Goal: Task Accomplishment & Management: Manage account settings

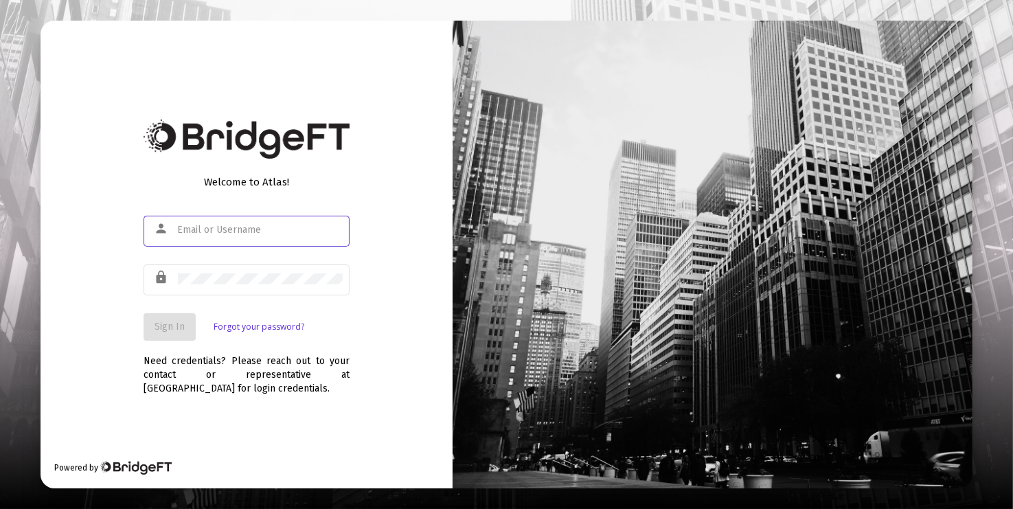
click at [274, 230] on input "text" at bounding box center [260, 230] width 165 height 11
type input "[PERSON_NAME][EMAIL_ADDRESS][DOMAIN_NAME]"
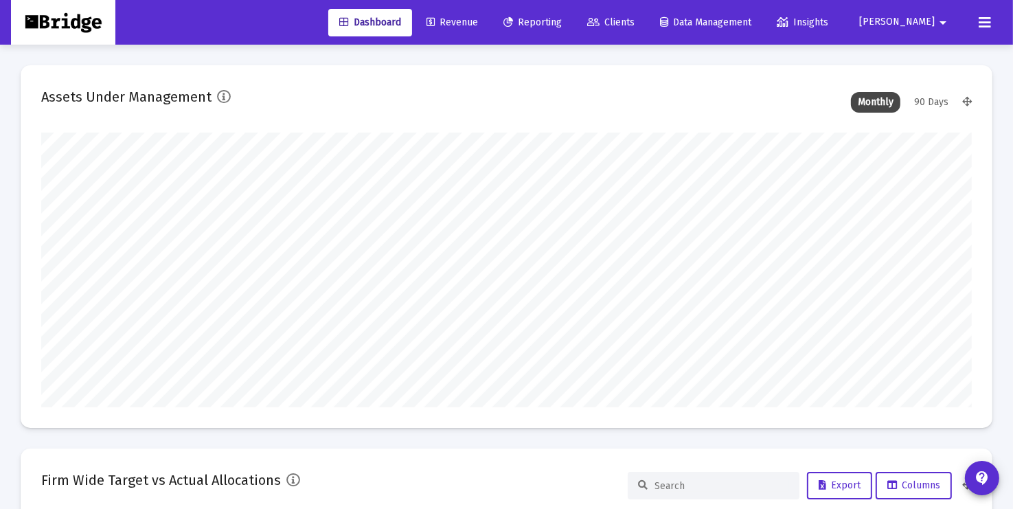
type input "[DATE]"
click at [635, 22] on span "Clients" at bounding box center [610, 22] width 47 height 12
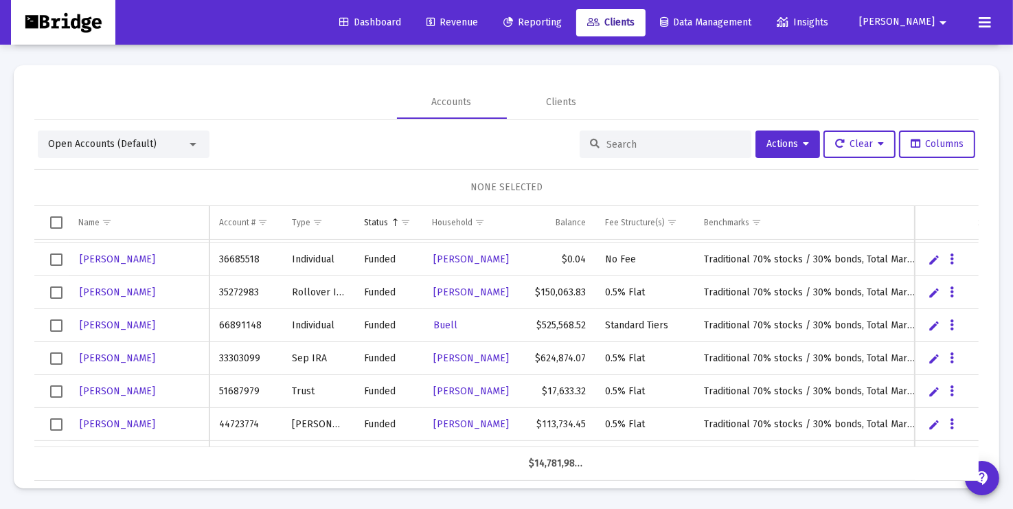
scroll to position [95, 0]
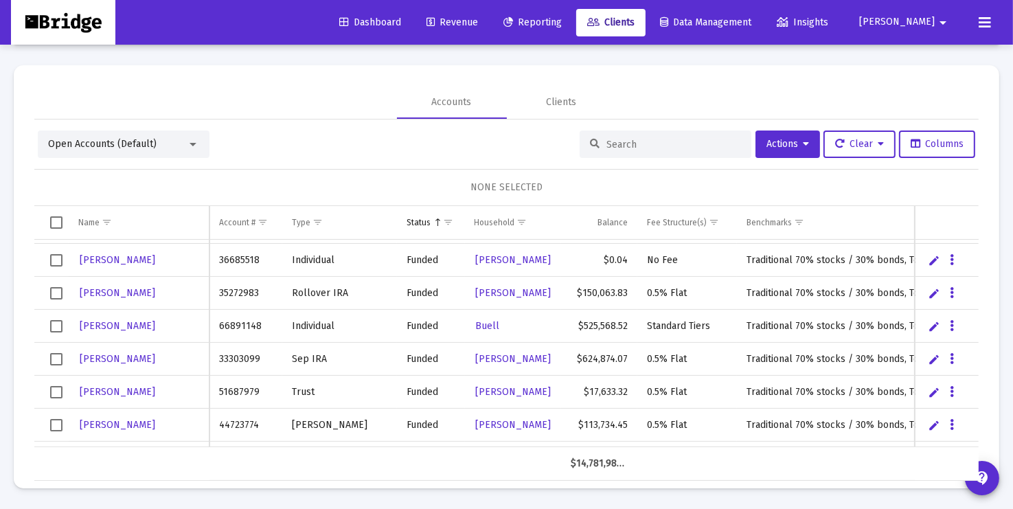
click at [639, 144] on input at bounding box center [673, 145] width 135 height 12
type input "buell"
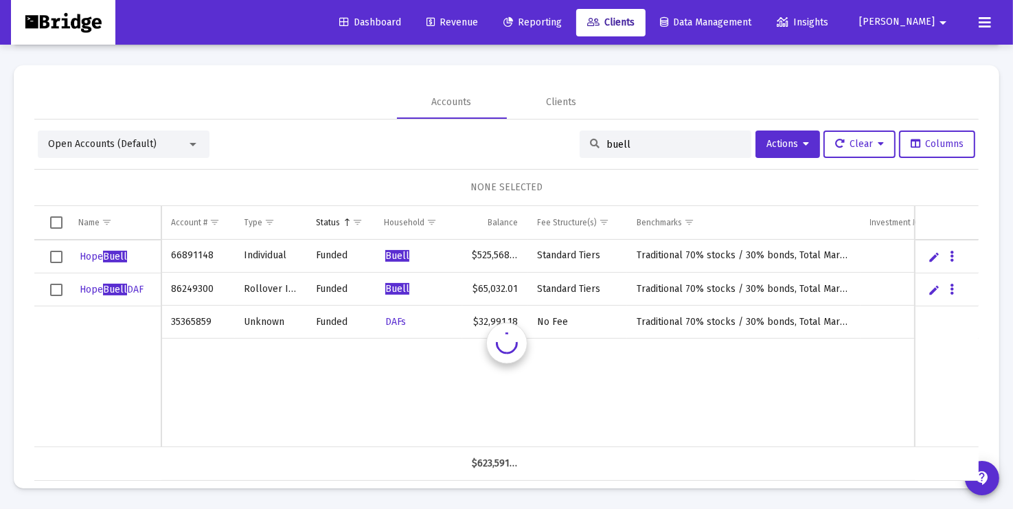
scroll to position [0, 0]
click at [57, 255] on span "Select row" at bounding box center [56, 255] width 12 height 12
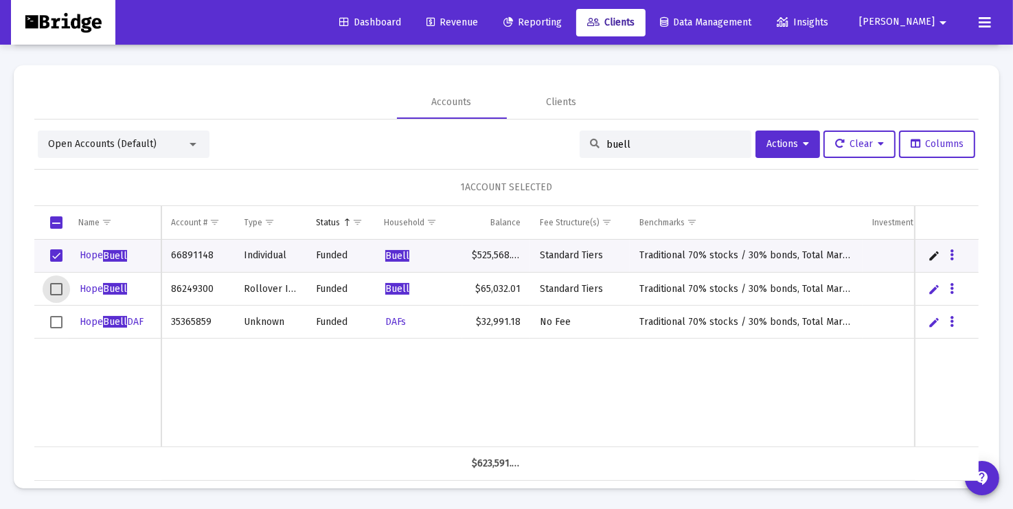
click at [58, 289] on span "Select row" at bounding box center [56, 289] width 12 height 12
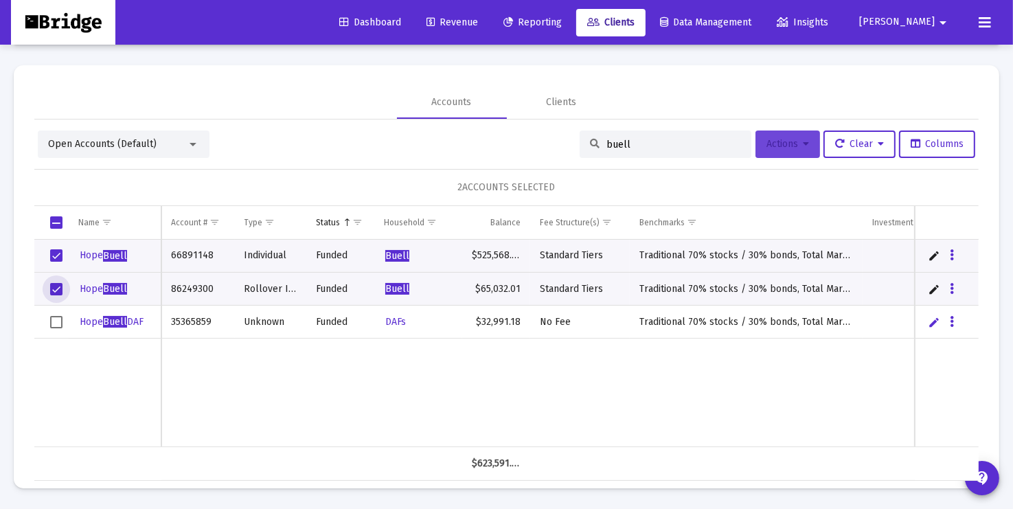
click at [795, 141] on span "Actions" at bounding box center [787, 144] width 43 height 12
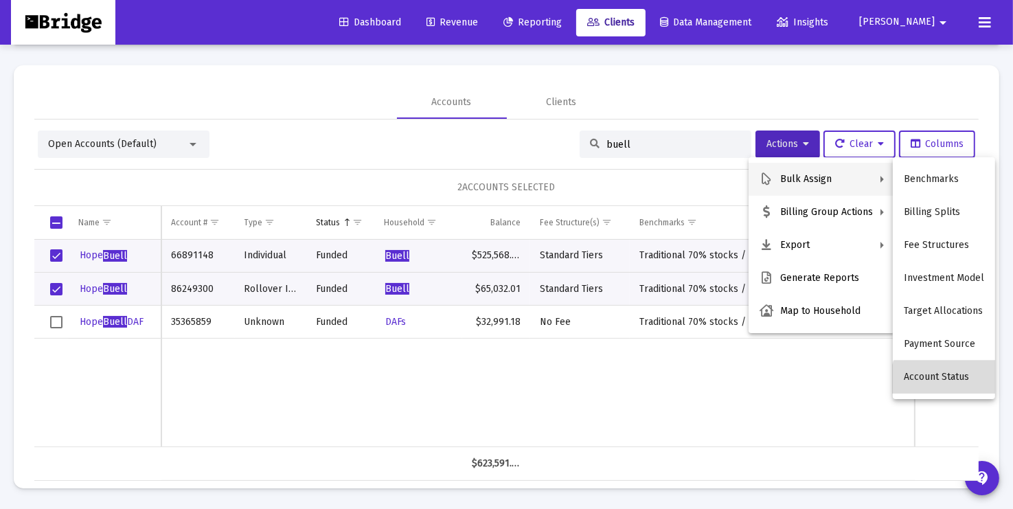
click at [949, 382] on button "Account Status" at bounding box center [944, 377] width 102 height 33
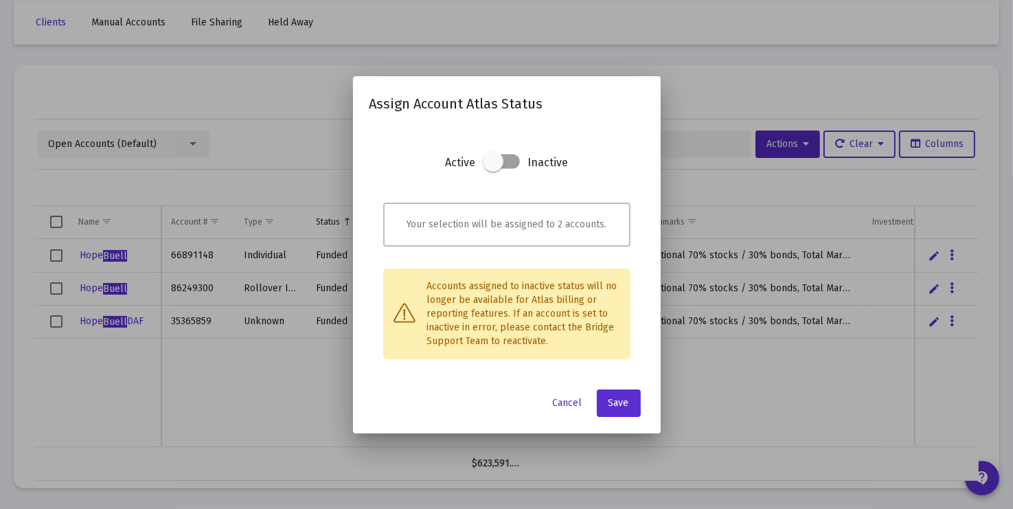
click at [487, 160] on span at bounding box center [493, 161] width 21 height 21
click at [492, 168] on input "checkbox" at bounding box center [492, 168] width 1 height 1
checkbox input "true"
click at [617, 401] on span "Save" at bounding box center [618, 403] width 21 height 12
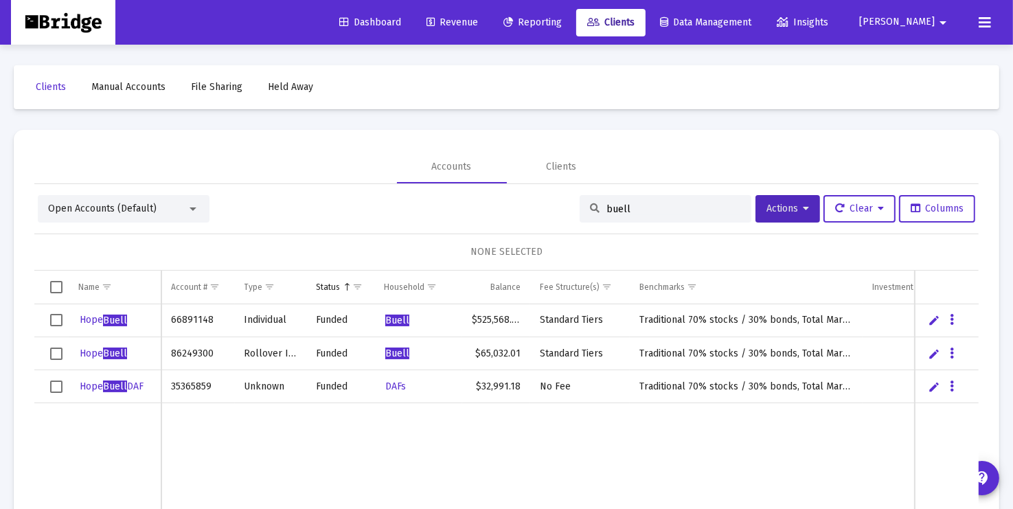
scroll to position [65, 0]
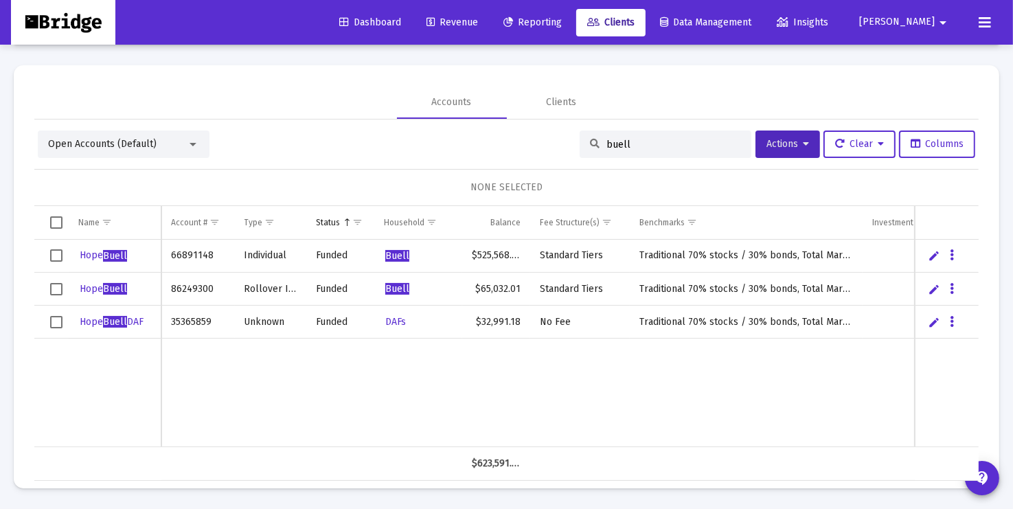
click at [687, 150] on div "buell" at bounding box center [666, 143] width 172 height 27
click at [659, 146] on input "buell" at bounding box center [673, 145] width 135 height 12
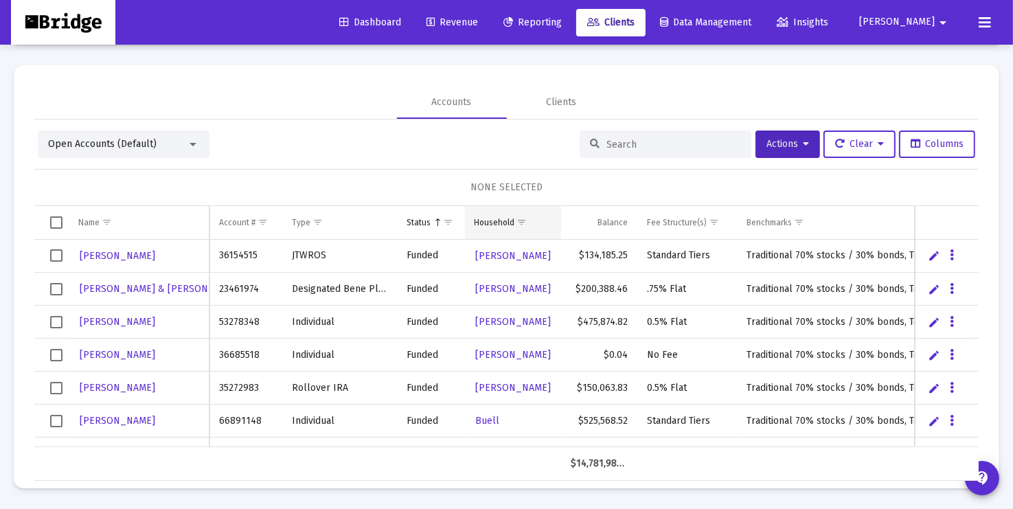
click at [493, 220] on div "Household" at bounding box center [495, 222] width 41 height 11
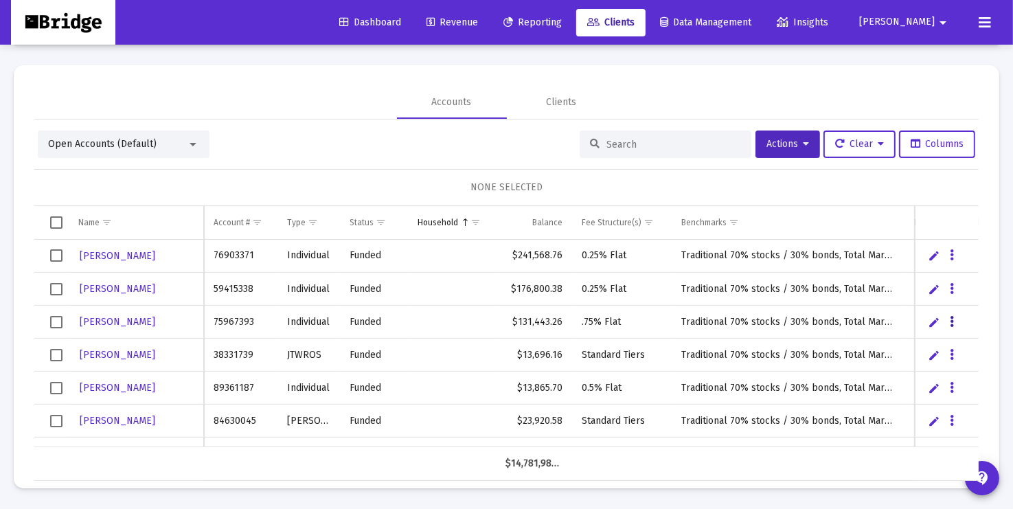
click at [950, 322] on icon "Data grid" at bounding box center [952, 322] width 4 height 16
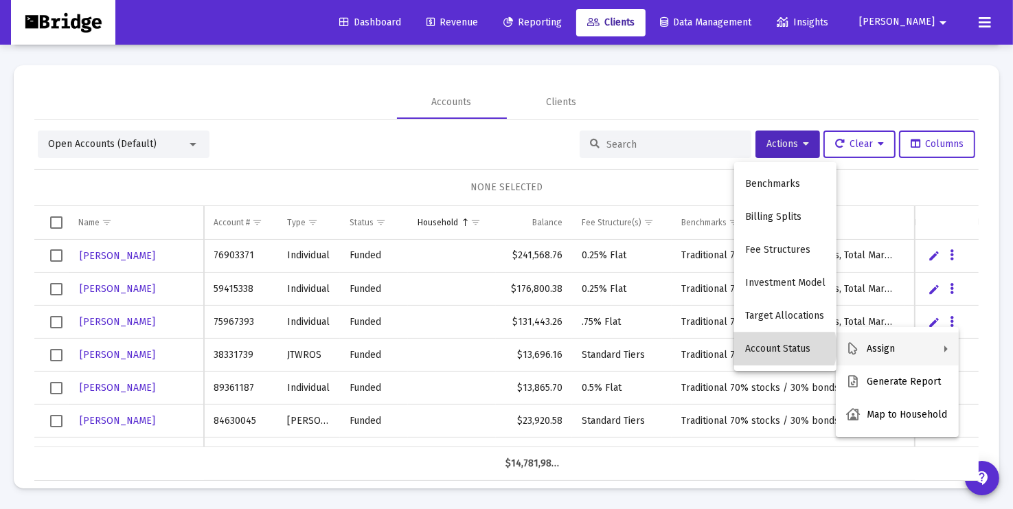
click at [786, 347] on button "Account Status" at bounding box center [785, 348] width 102 height 33
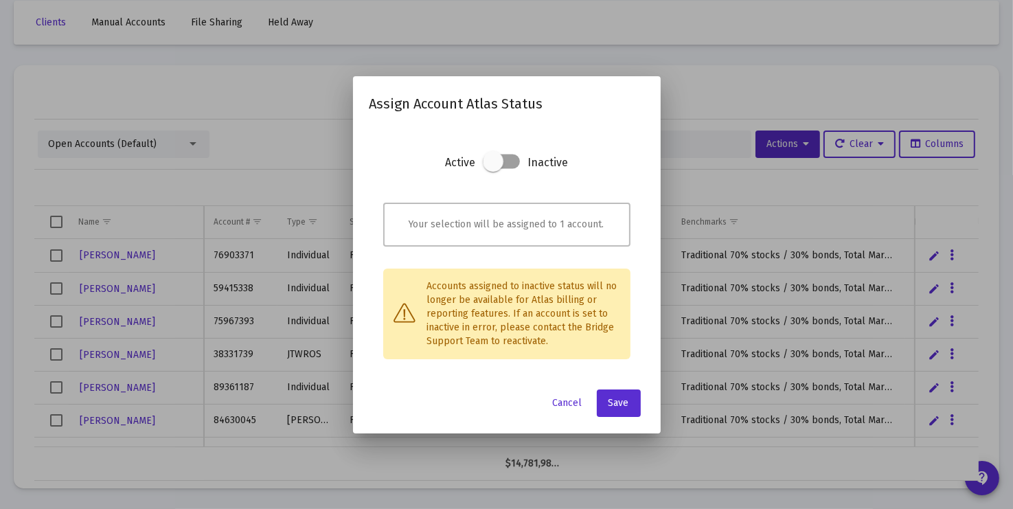
click at [496, 165] on span at bounding box center [493, 161] width 21 height 21
click at [494, 168] on input "checkbox" at bounding box center [492, 168] width 1 height 1
checkbox input "true"
click at [621, 400] on span "Save" at bounding box center [618, 403] width 21 height 12
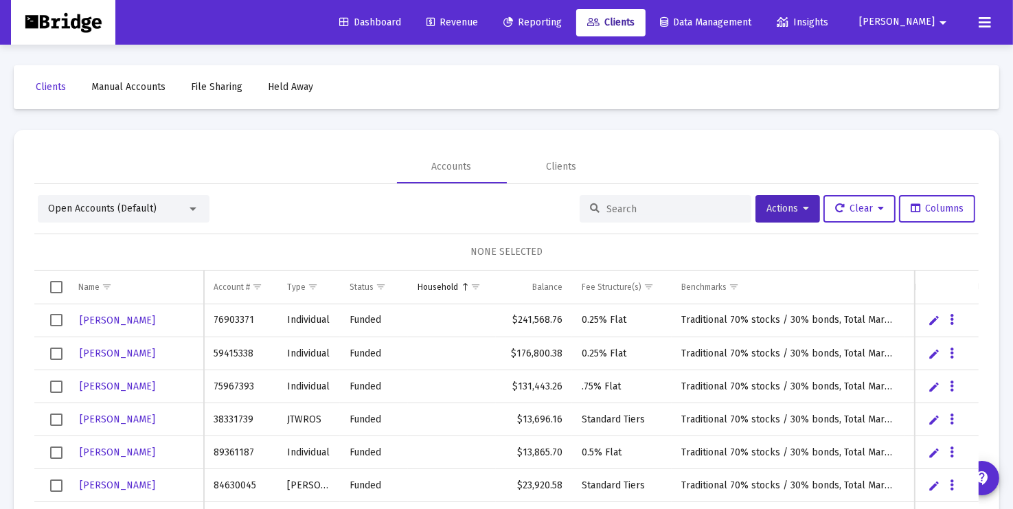
scroll to position [65, 0]
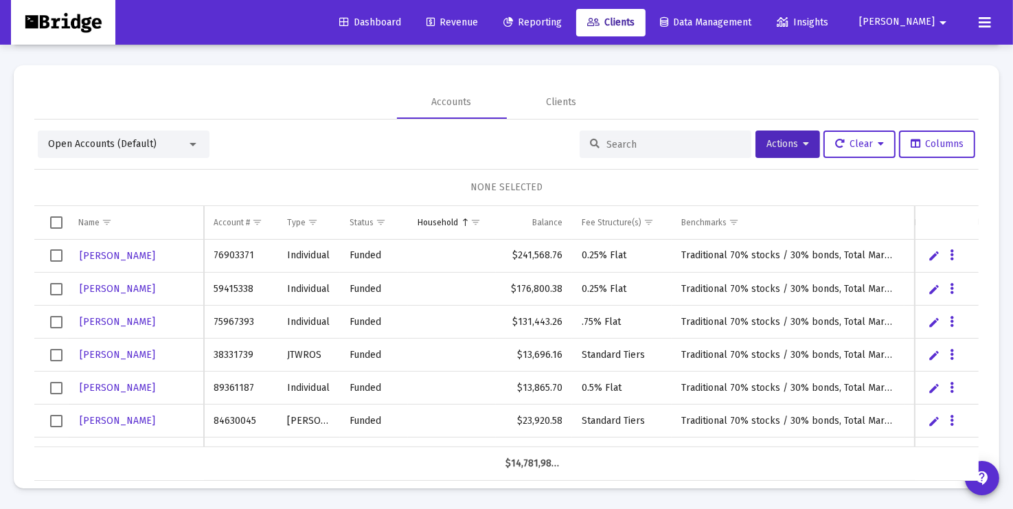
click at [674, 142] on input at bounding box center [673, 145] width 135 height 12
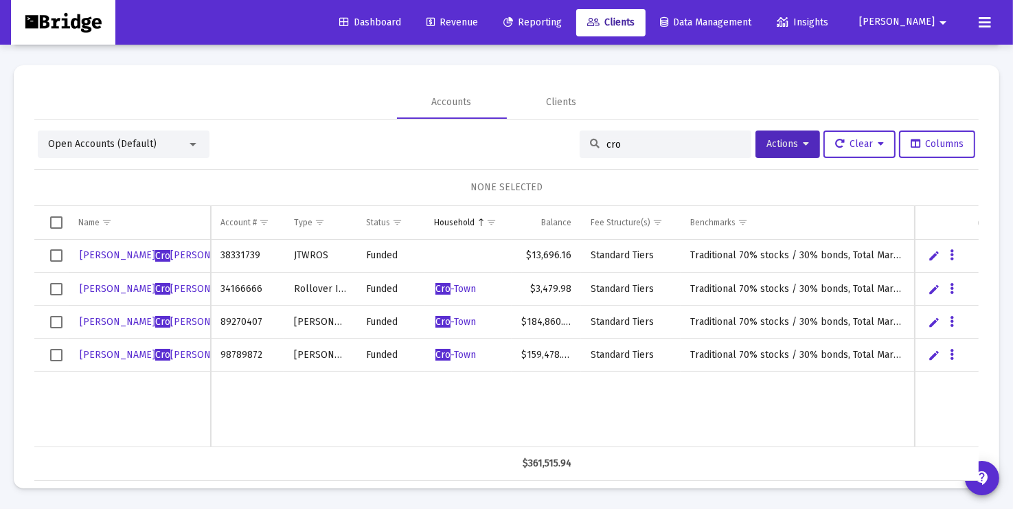
type input "cro"
click at [55, 222] on span "Select all" at bounding box center [56, 222] width 12 height 12
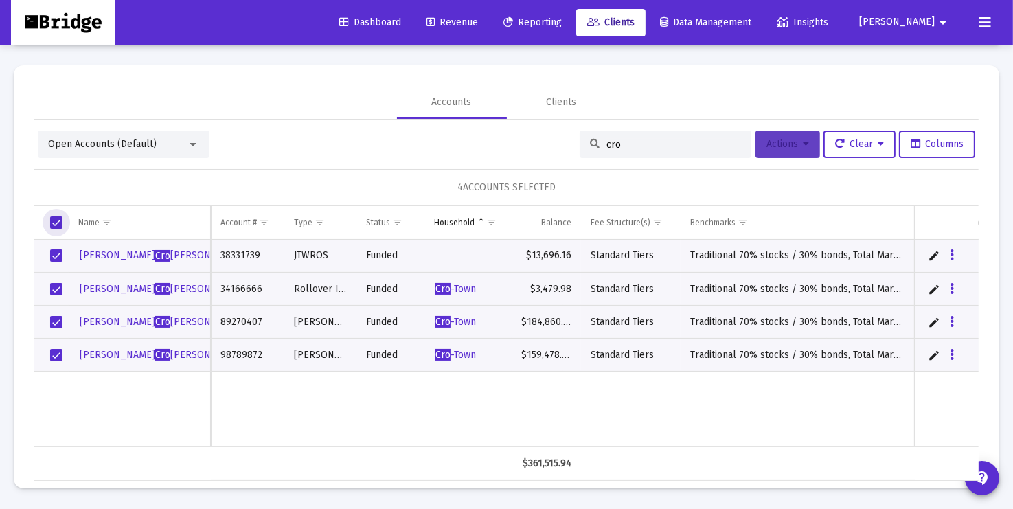
click at [803, 141] on icon at bounding box center [806, 144] width 6 height 10
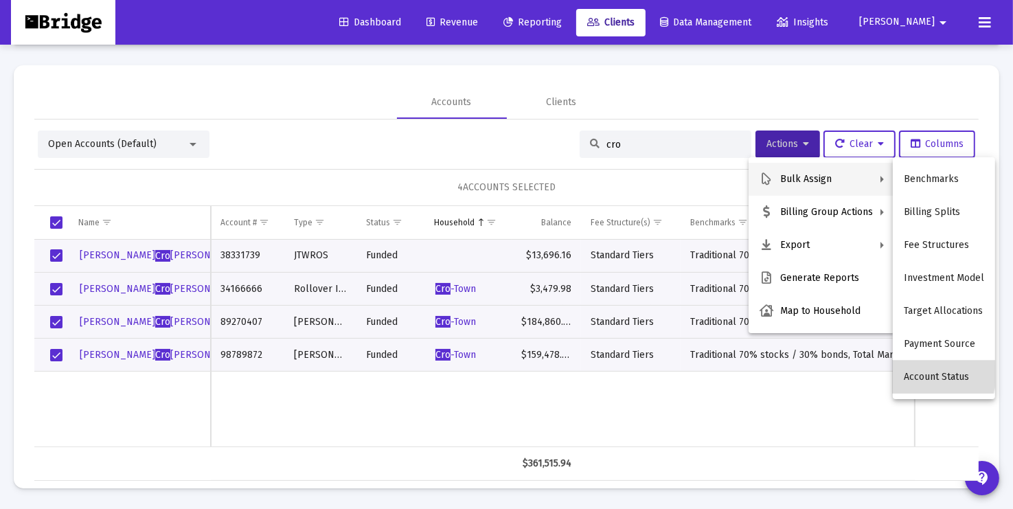
click at [924, 374] on button "Account Status" at bounding box center [944, 377] width 102 height 33
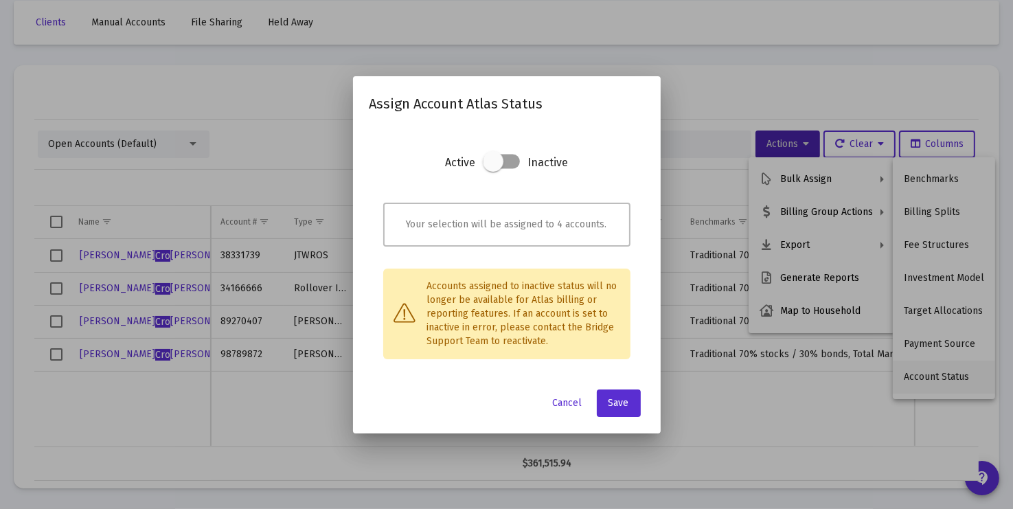
scroll to position [0, 0]
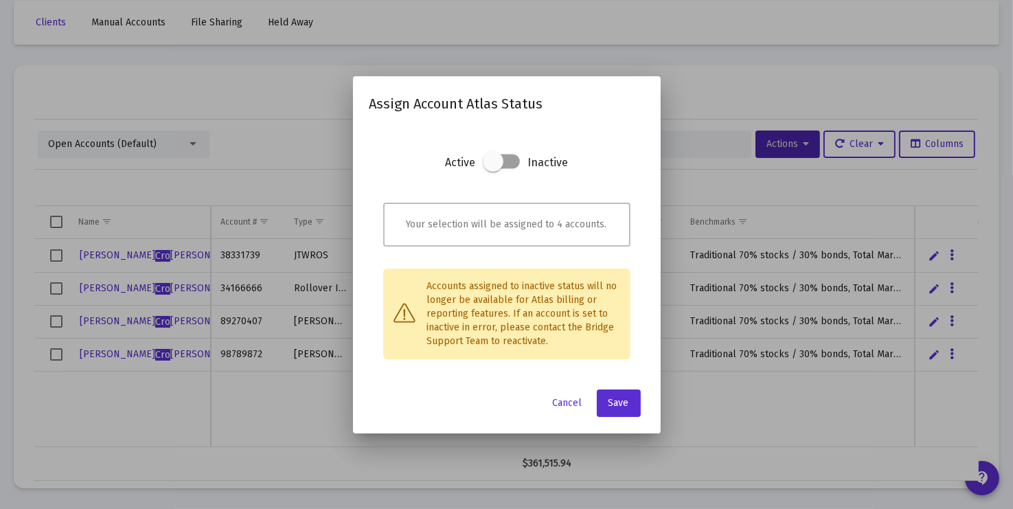
click at [495, 162] on span at bounding box center [493, 161] width 21 height 21
click at [494, 168] on input "checkbox" at bounding box center [492, 168] width 1 height 1
checkbox input "true"
click at [622, 403] on span "Save" at bounding box center [618, 403] width 21 height 12
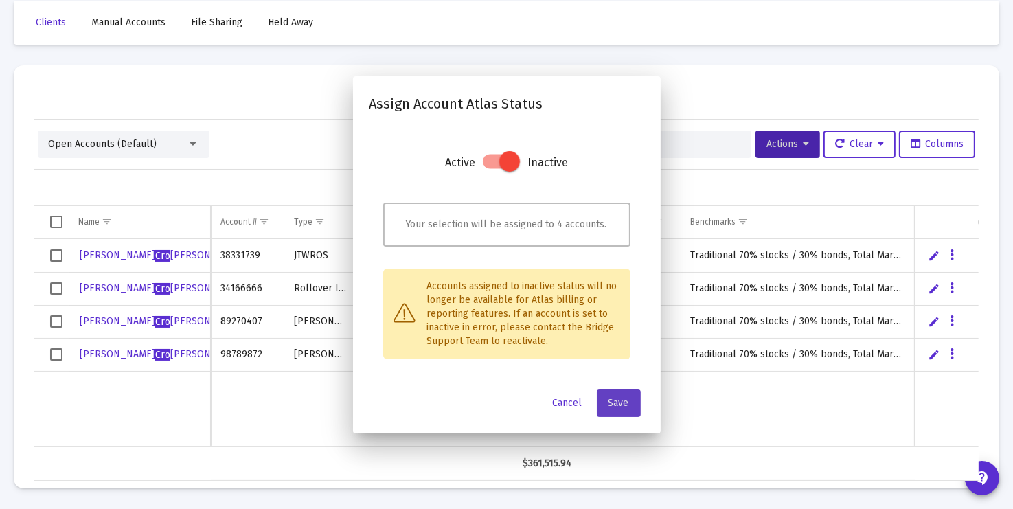
scroll to position [65, 0]
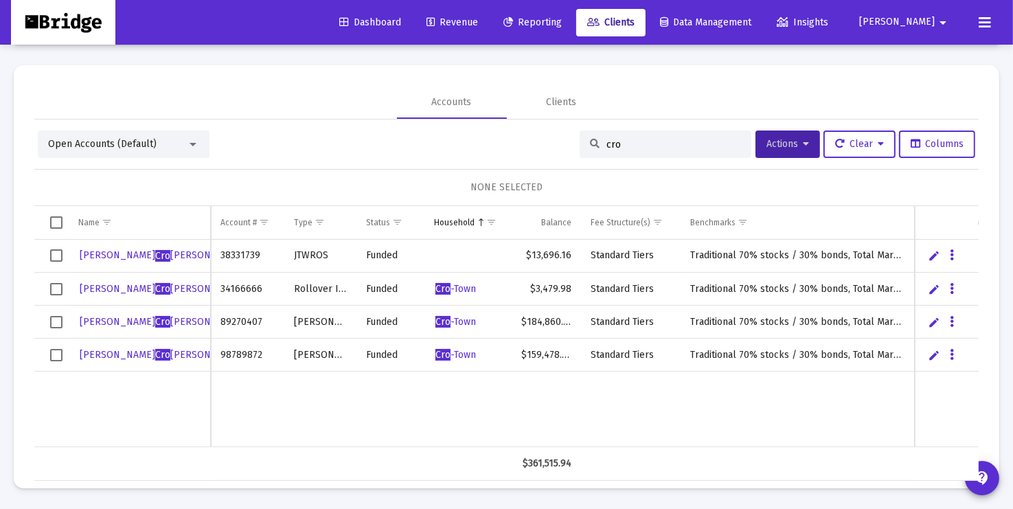
click at [645, 143] on input "cro" at bounding box center [673, 145] width 135 height 12
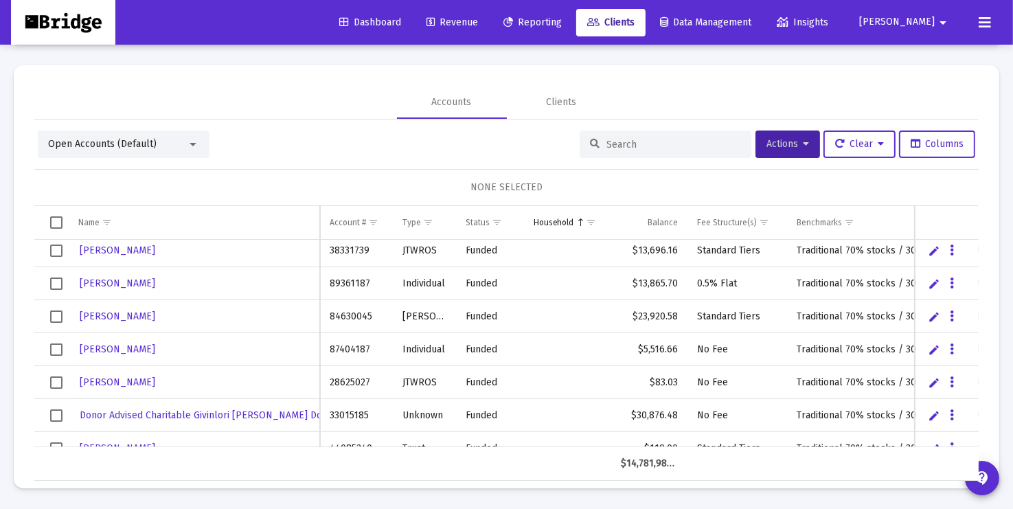
scroll to position [108, 0]
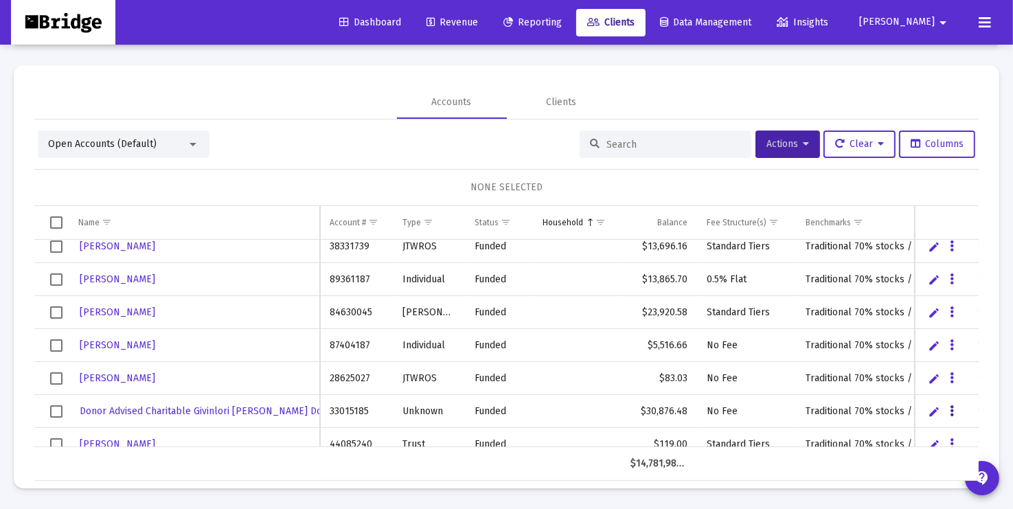
click at [952, 407] on icon "Data grid" at bounding box center [952, 411] width 4 height 16
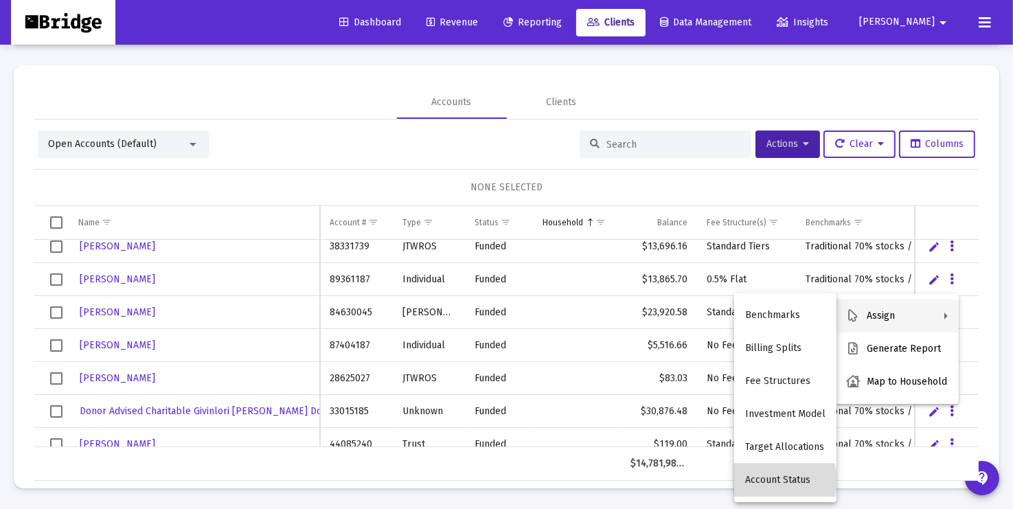
click at [781, 481] on button "Account Status" at bounding box center [785, 480] width 102 height 33
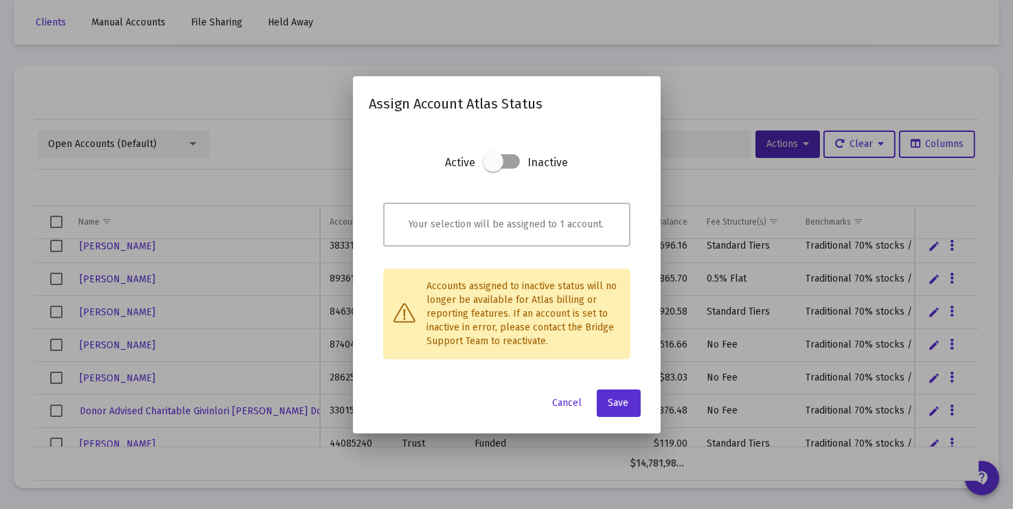
click at [494, 162] on span at bounding box center [493, 161] width 21 height 21
click at [494, 168] on input "checkbox" at bounding box center [492, 168] width 1 height 1
checkbox input "true"
click at [629, 402] on button "Save" at bounding box center [619, 402] width 44 height 27
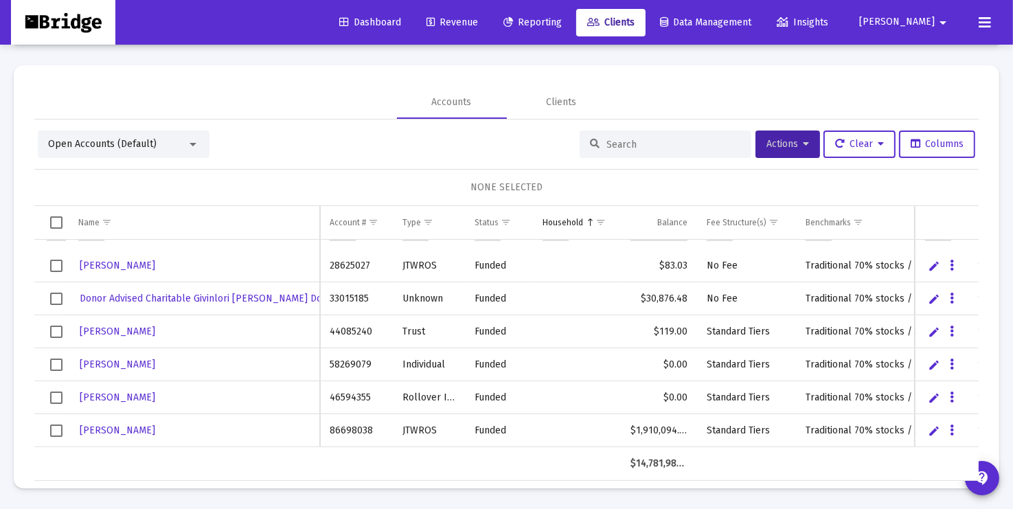
scroll to position [236, 0]
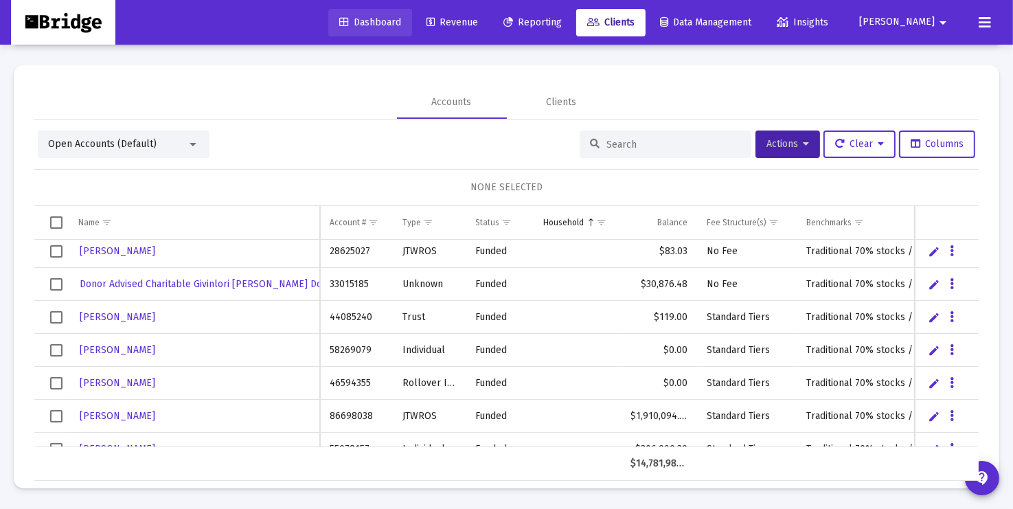
click at [401, 19] on span "Dashboard" at bounding box center [370, 22] width 62 height 12
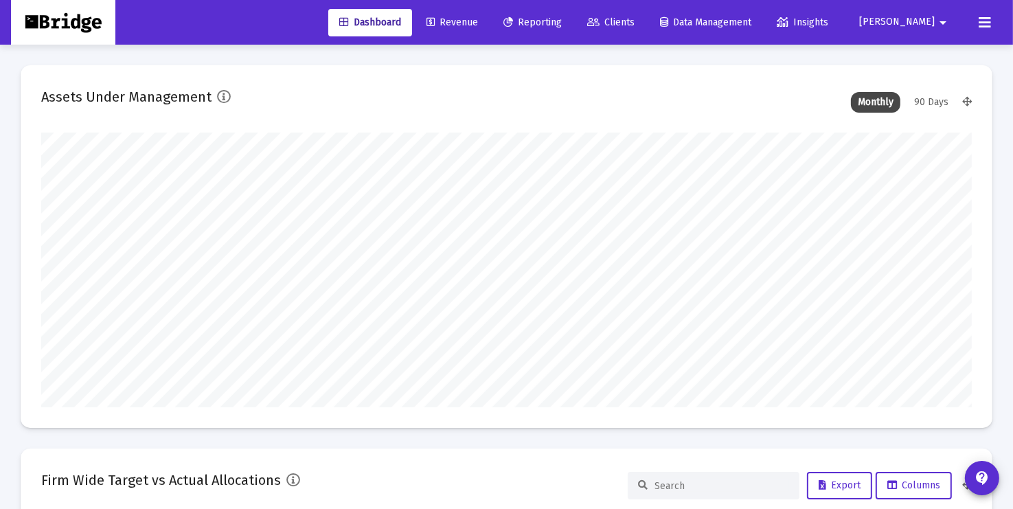
scroll to position [275, 434]
click at [635, 20] on span "Clients" at bounding box center [610, 22] width 47 height 12
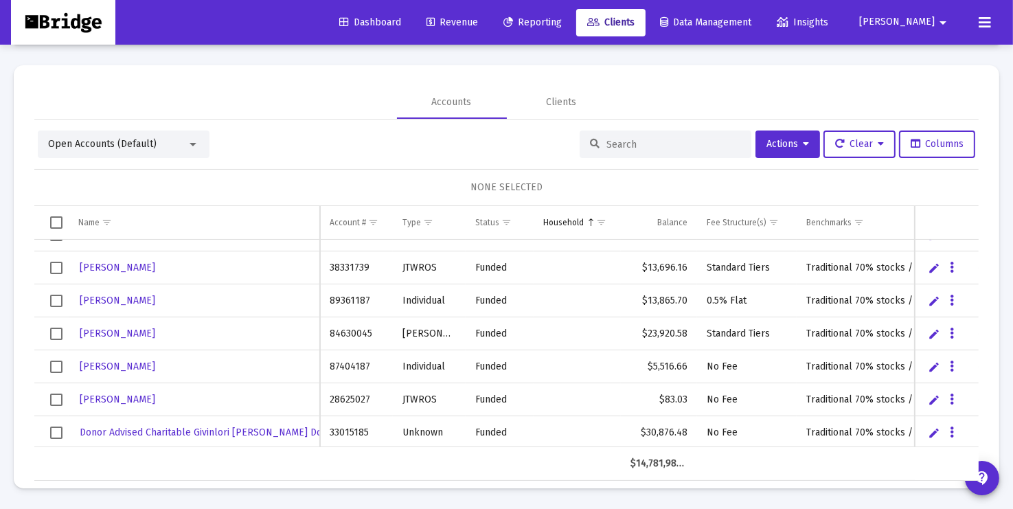
scroll to position [133, 0]
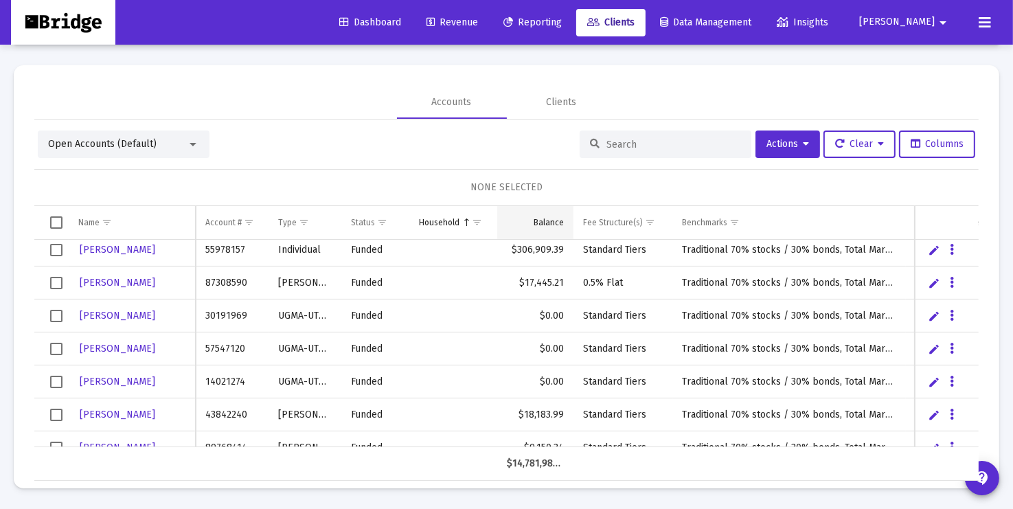
click at [549, 220] on div "Balance" at bounding box center [549, 222] width 30 height 11
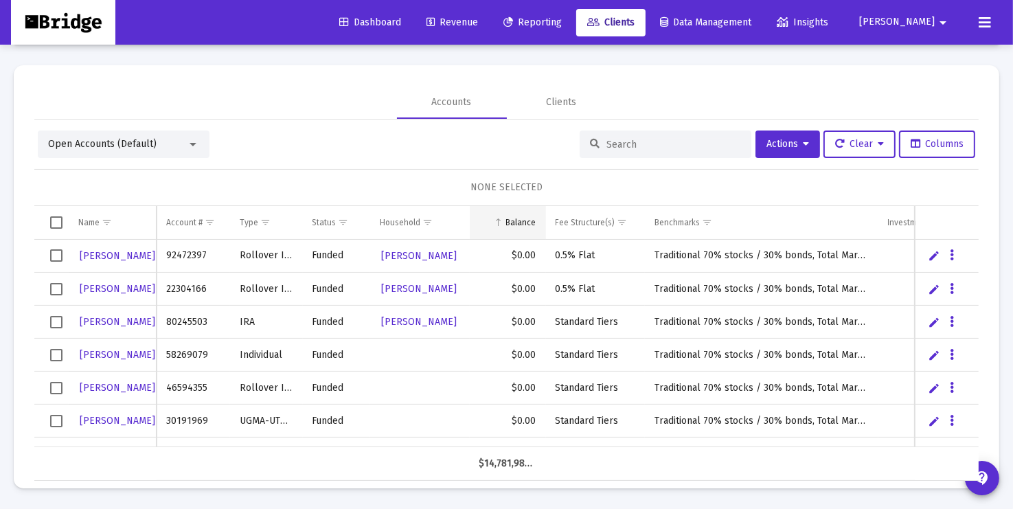
click at [525, 223] on div "Balance" at bounding box center [521, 222] width 30 height 11
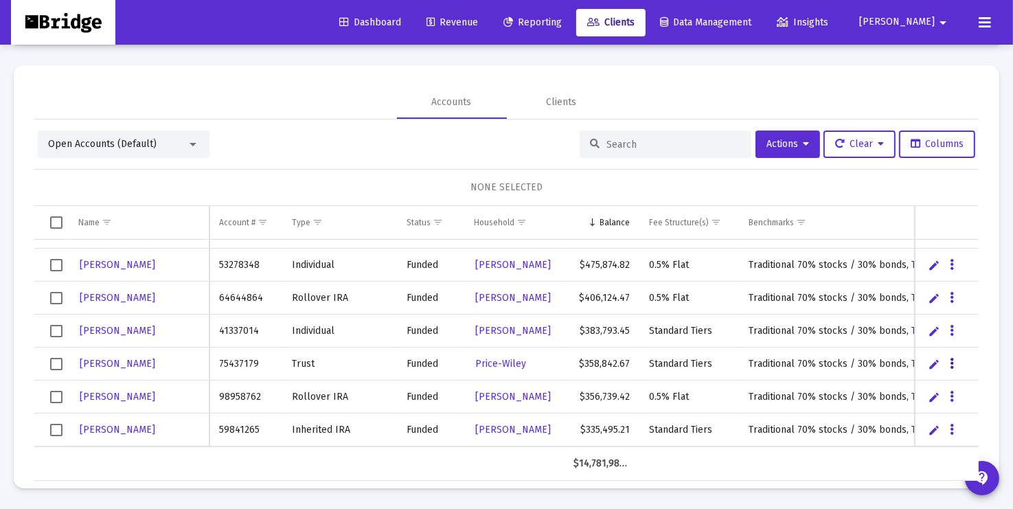
click at [948, 363] on button "Data grid" at bounding box center [952, 363] width 12 height 12
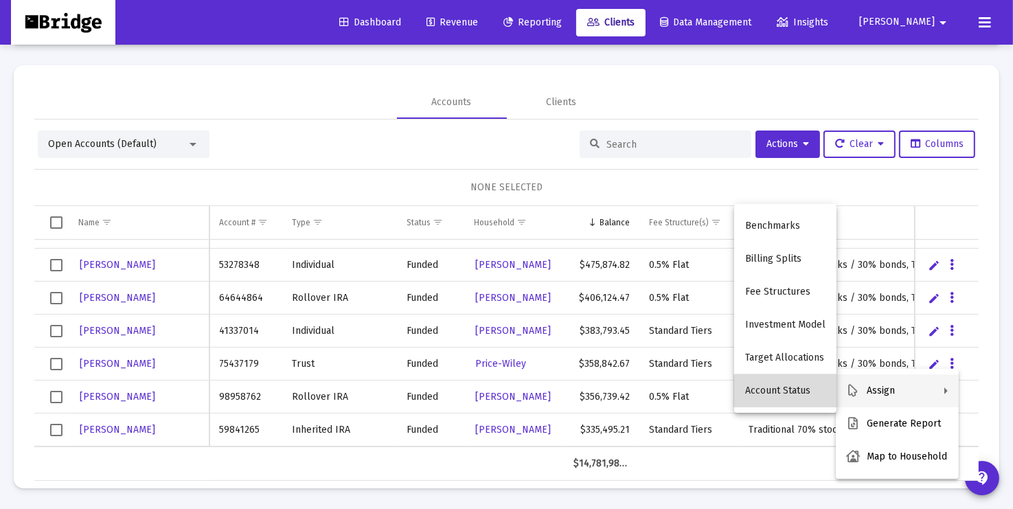
click at [797, 393] on button "Account Status" at bounding box center [785, 390] width 102 height 33
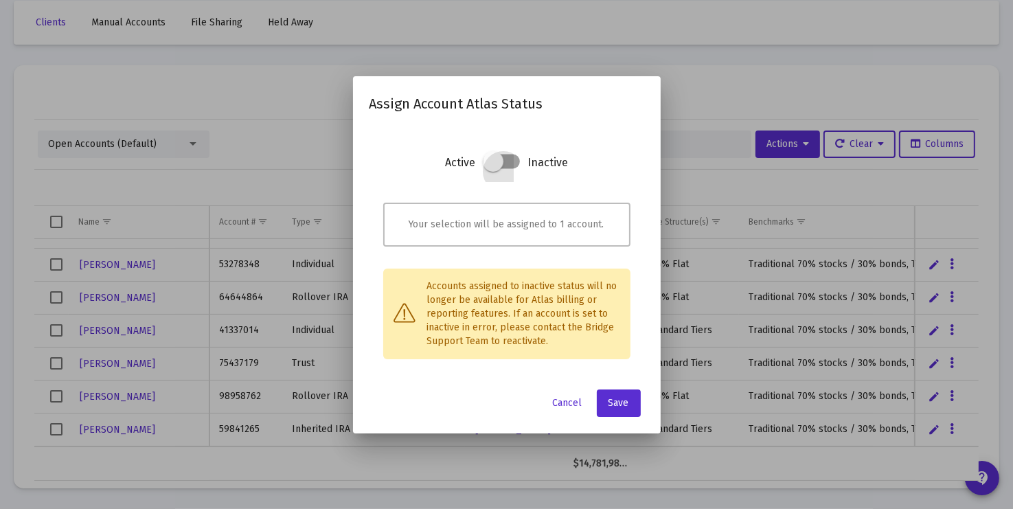
click at [496, 161] on span at bounding box center [493, 161] width 21 height 21
click at [494, 168] on input "checkbox" at bounding box center [492, 168] width 1 height 1
checkbox input "true"
click at [619, 402] on span "Save" at bounding box center [618, 403] width 21 height 12
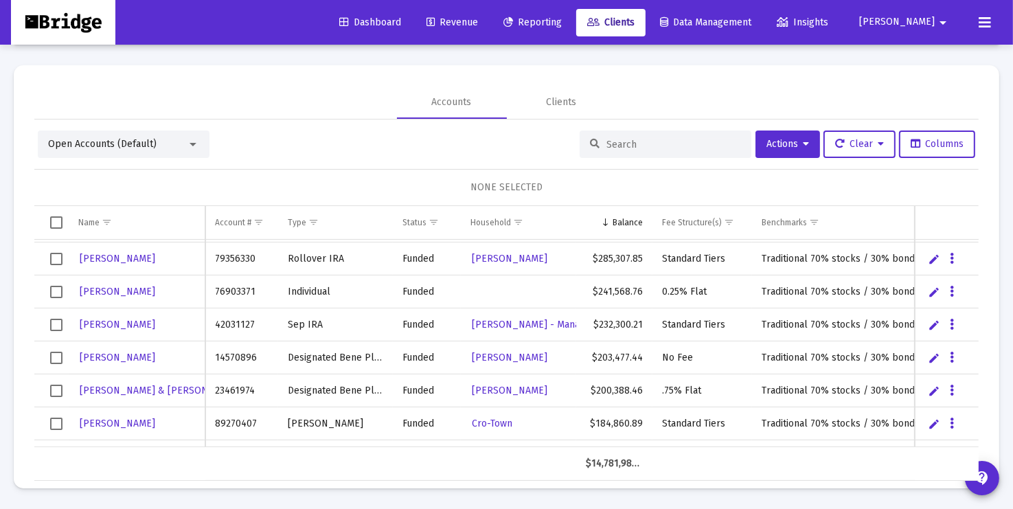
click at [633, 144] on input at bounding box center [673, 145] width 135 height 12
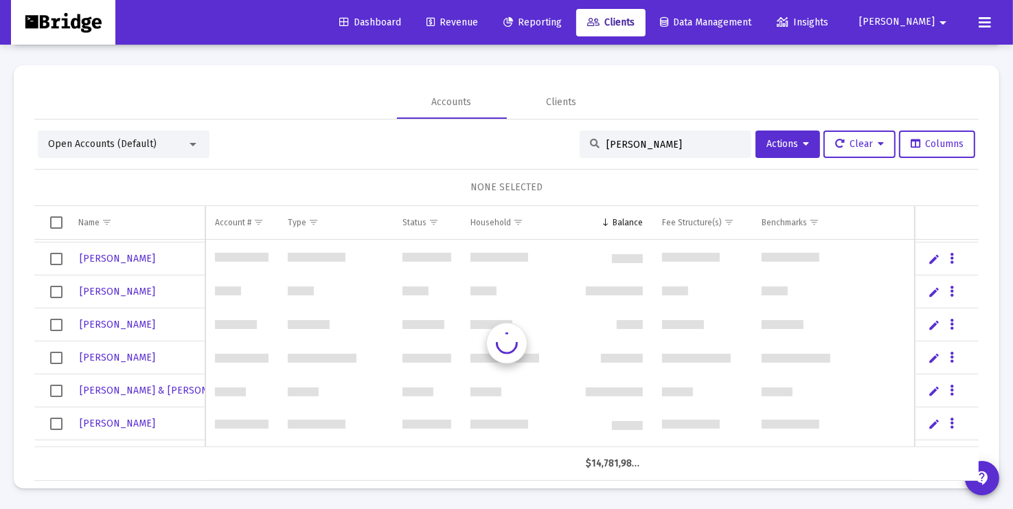
type input "[PERSON_NAME]"
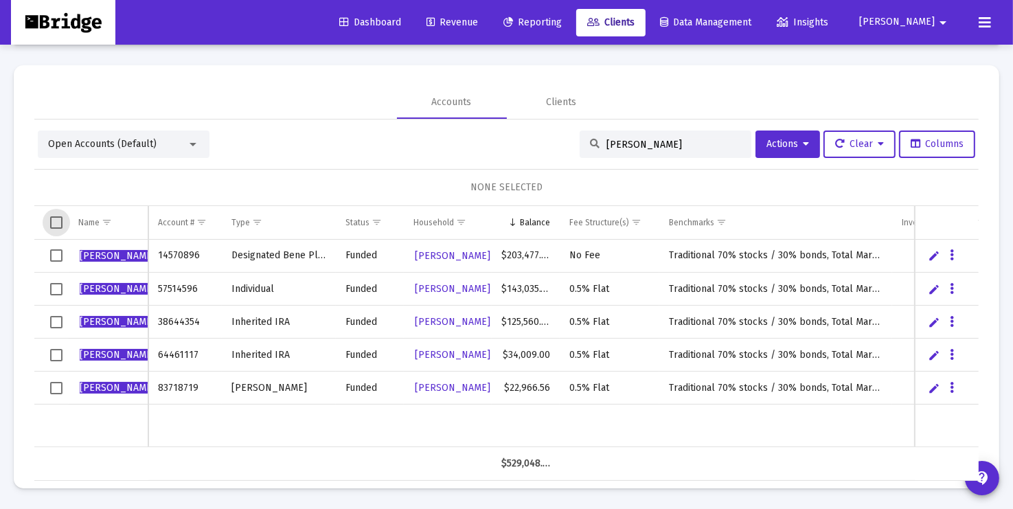
click at [54, 220] on span "Select all" at bounding box center [56, 222] width 12 height 12
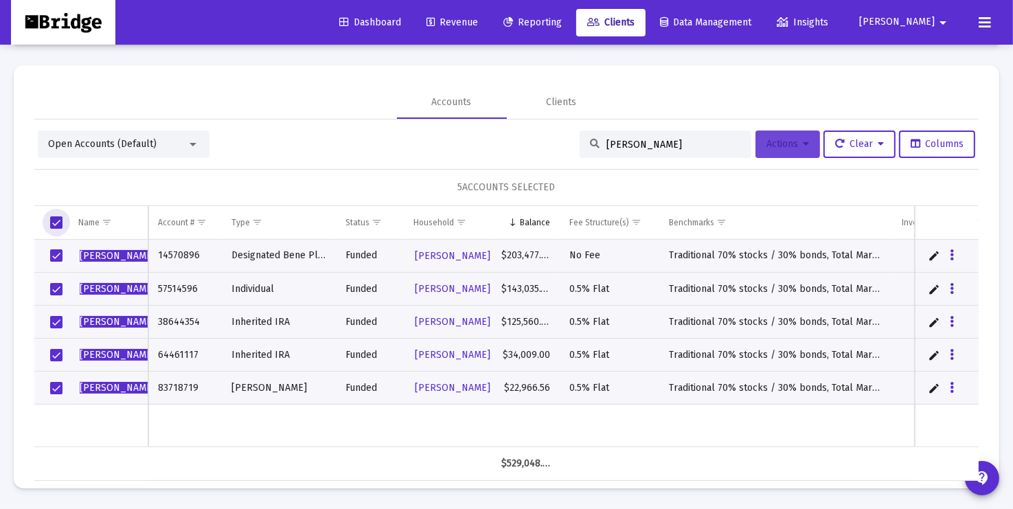
click at [803, 142] on icon at bounding box center [806, 144] width 6 height 10
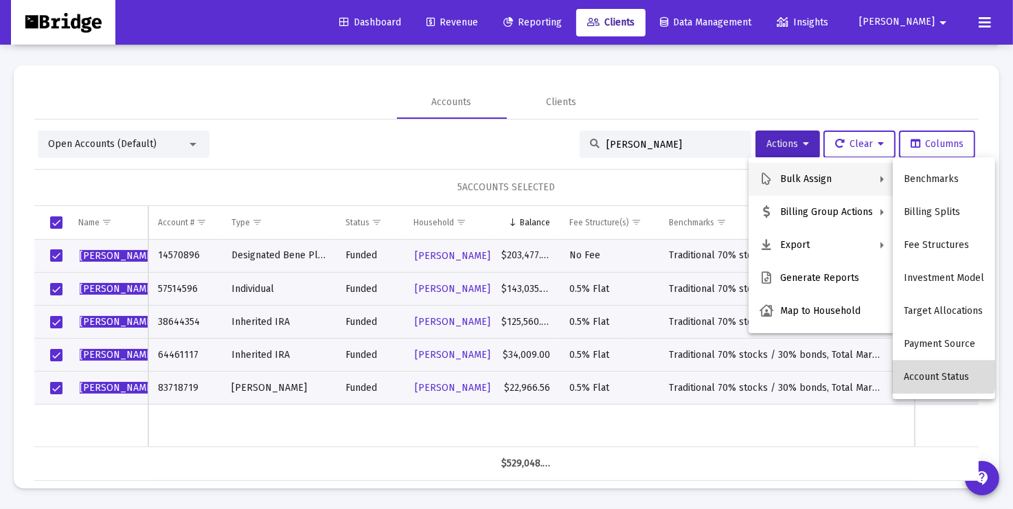
click at [942, 374] on button "Account Status" at bounding box center [944, 377] width 102 height 33
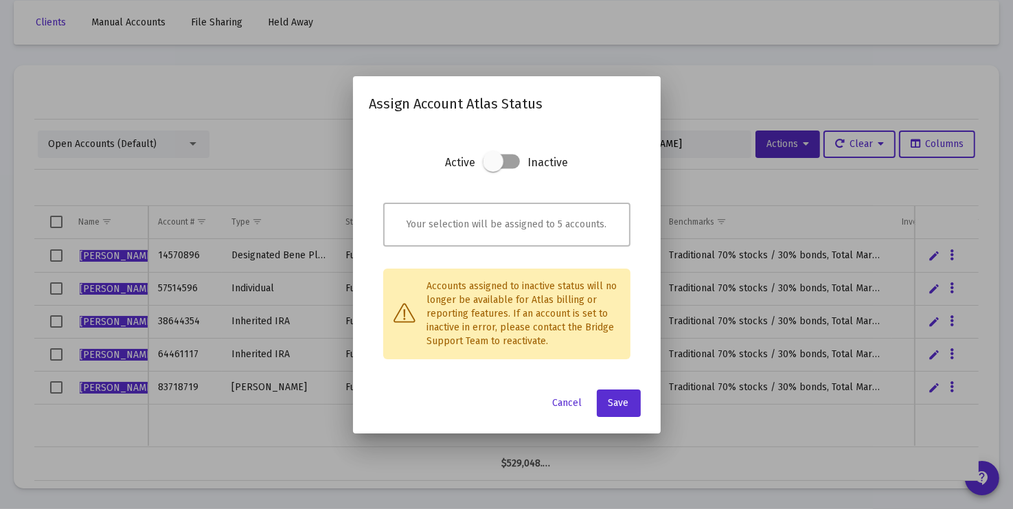
click at [489, 163] on span at bounding box center [493, 161] width 21 height 21
click at [492, 168] on input "checkbox" at bounding box center [492, 168] width 1 height 1
checkbox input "true"
click at [616, 403] on span "Save" at bounding box center [618, 403] width 21 height 12
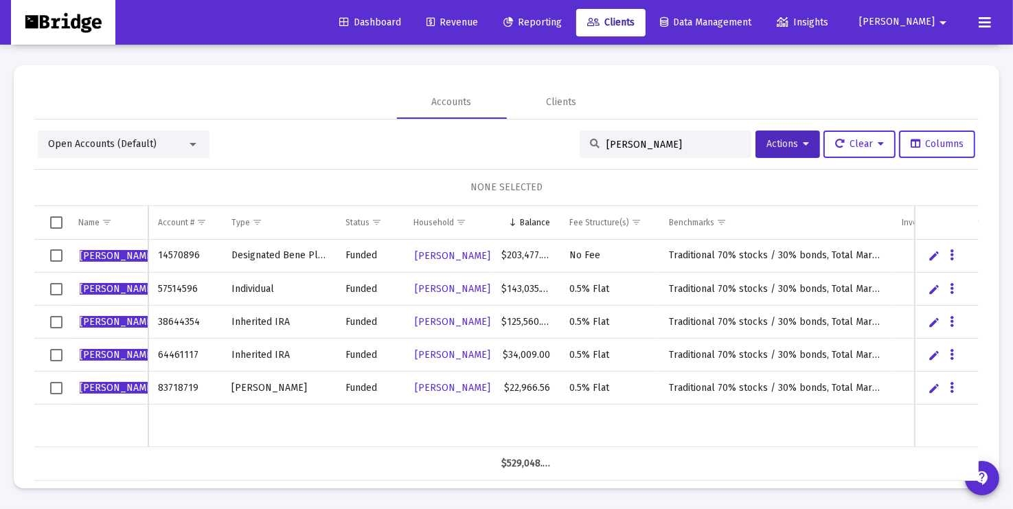
drag, startPoint x: 634, startPoint y: 144, endPoint x: 559, endPoint y: 144, distance: 74.8
click at [559, 144] on div "Open Accounts (Default) [PERSON_NAME] Actions Clear Columns" at bounding box center [506, 143] width 937 height 27
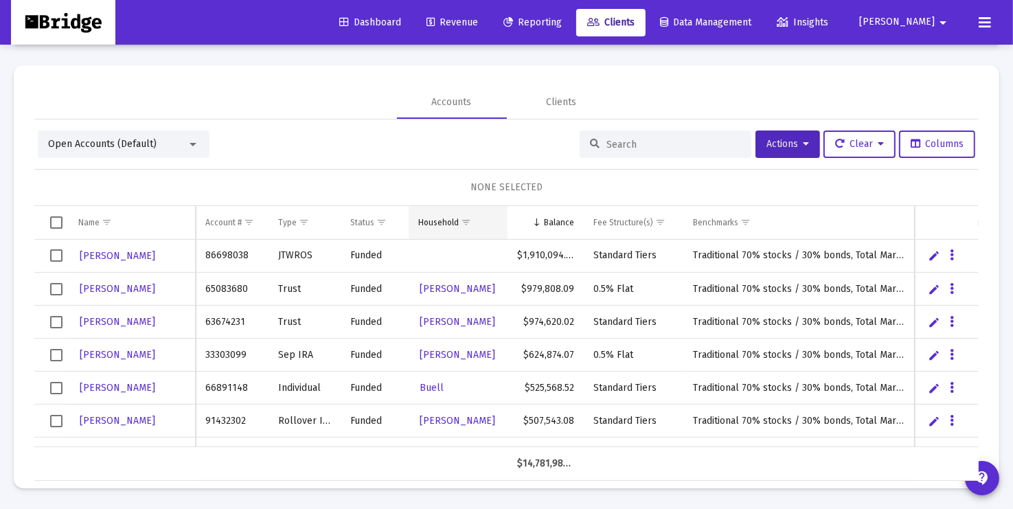
click at [448, 222] on div "Household" at bounding box center [438, 222] width 41 height 11
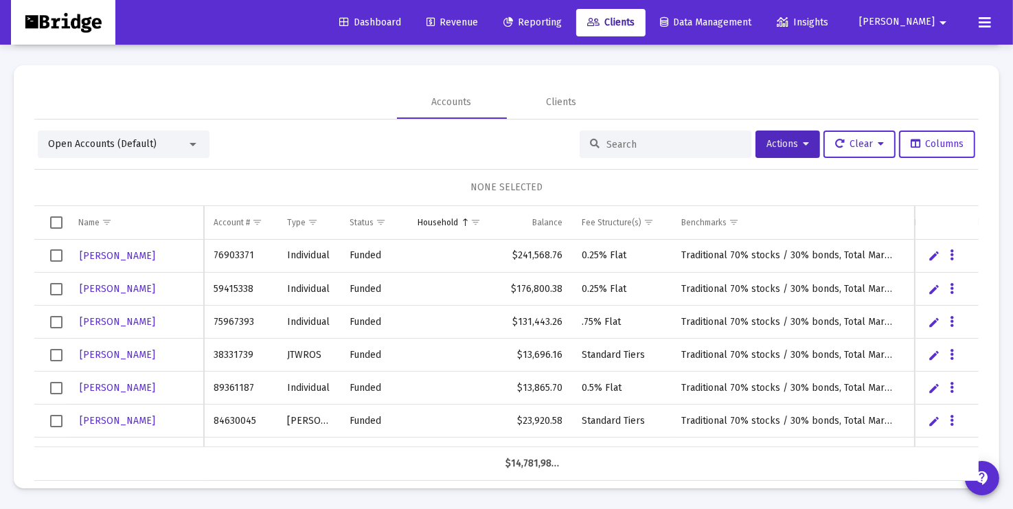
click at [448, 222] on div "Household" at bounding box center [438, 222] width 41 height 11
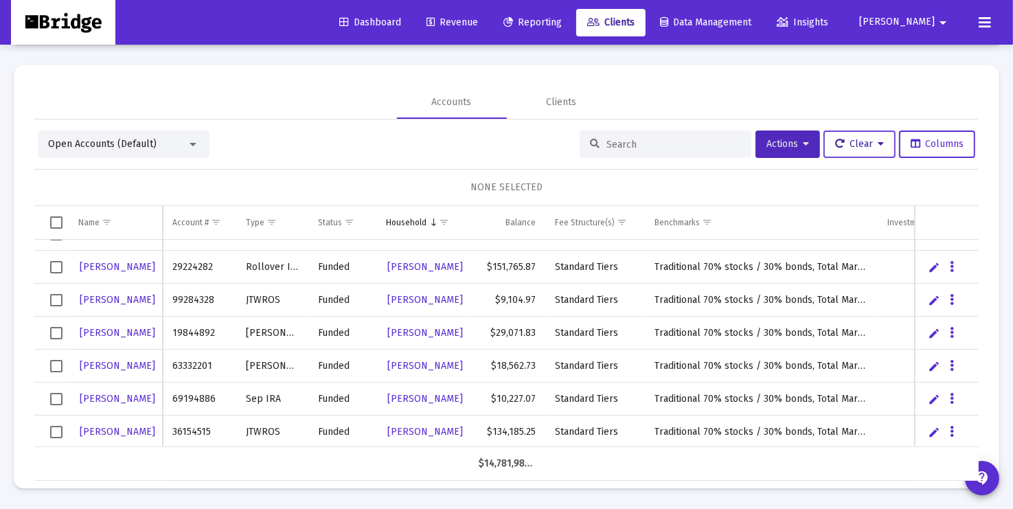
click at [880, 145] on icon at bounding box center [881, 144] width 6 height 10
click at [880, 145] on div at bounding box center [506, 254] width 1013 height 509
click at [935, 144] on span "Columns" at bounding box center [937, 144] width 53 height 12
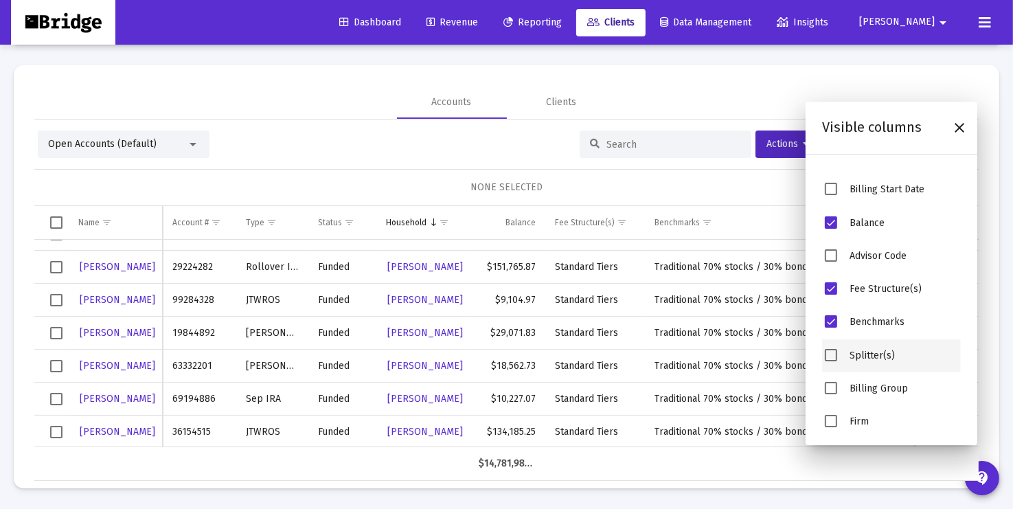
scroll to position [253, 0]
click at [829, 323] on span "Benchmarks" at bounding box center [831, 323] width 12 height 12
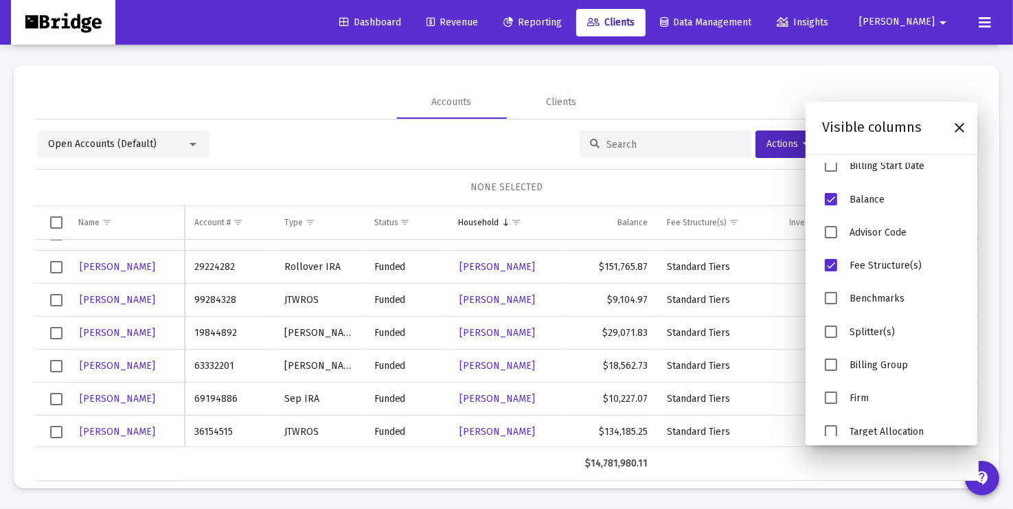
scroll to position [325, 0]
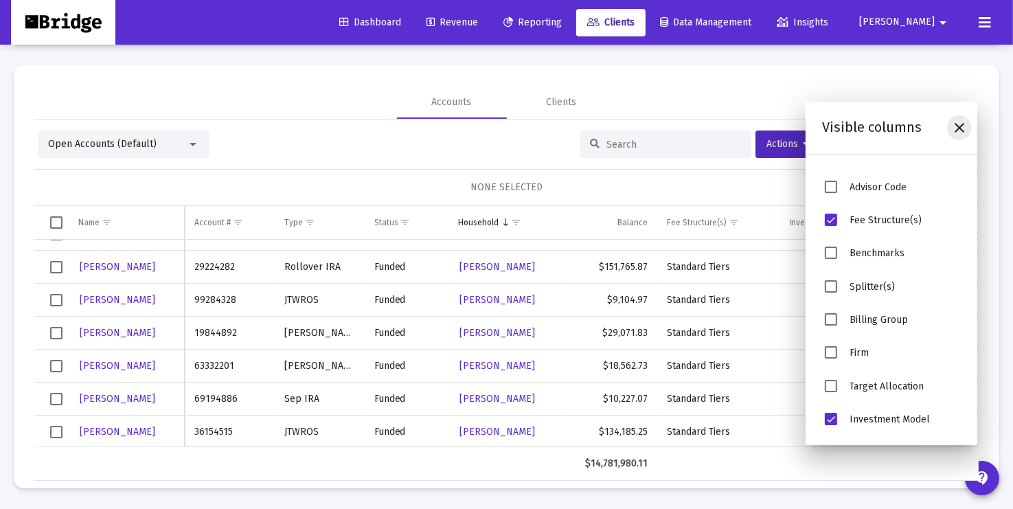
click at [956, 128] on icon "Close" at bounding box center [959, 127] width 16 height 16
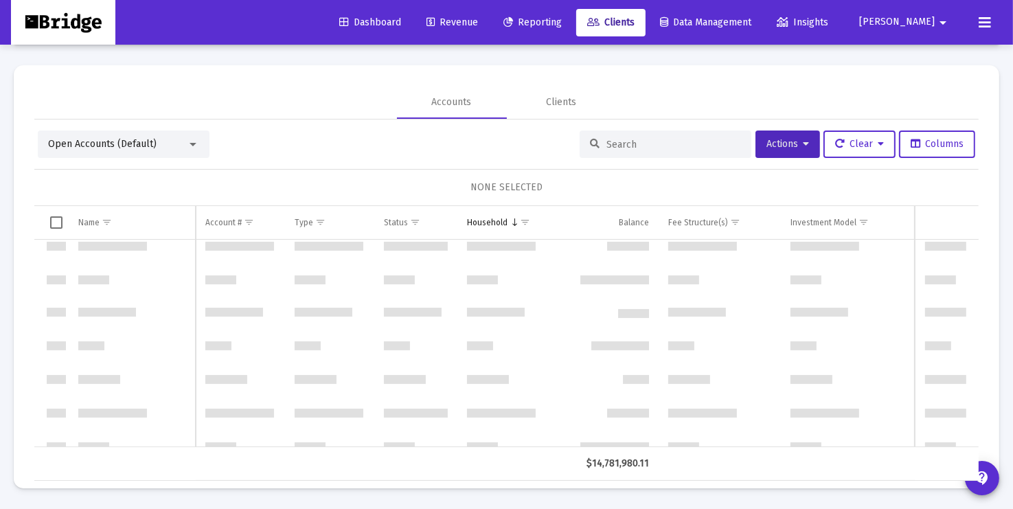
scroll to position [1225, 0]
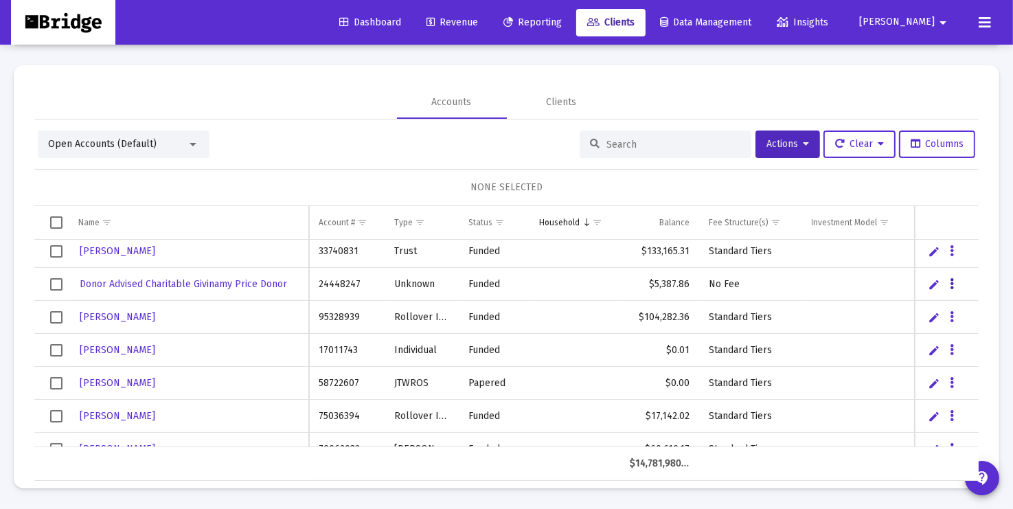
click at [955, 281] on button "Data grid" at bounding box center [952, 283] width 12 height 12
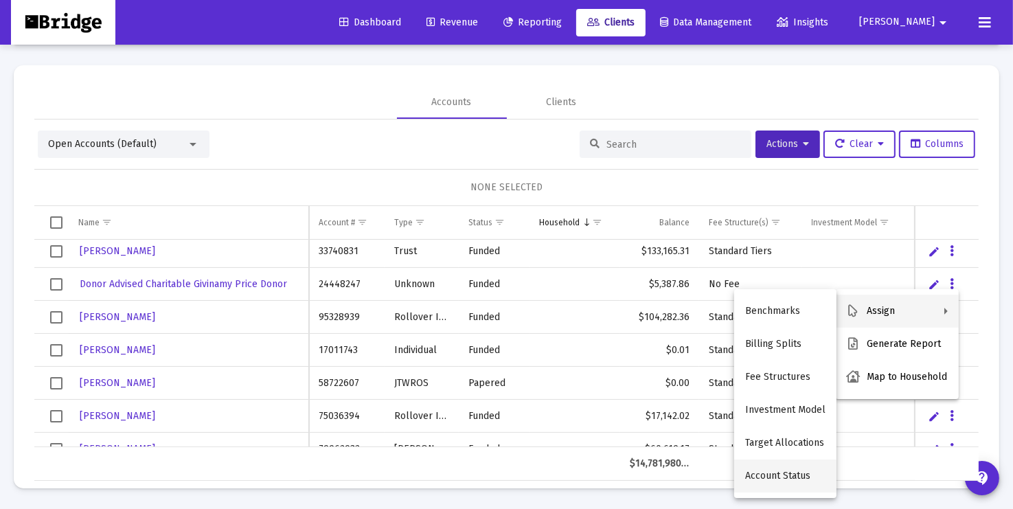
click at [751, 481] on button "Account Status" at bounding box center [785, 475] width 102 height 33
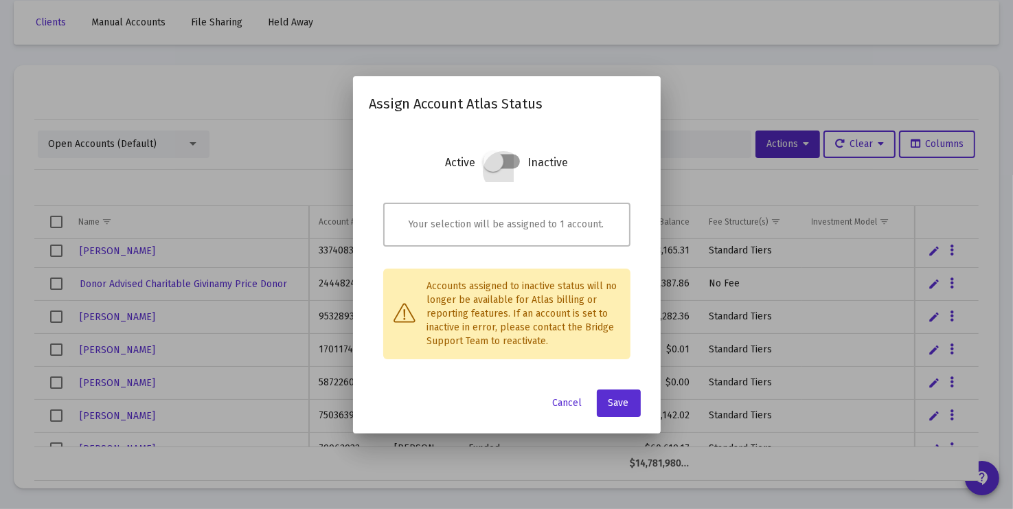
click at [496, 161] on span at bounding box center [493, 161] width 21 height 21
click at [494, 168] on input "checkbox" at bounding box center [492, 168] width 1 height 1
checkbox input "true"
click at [626, 402] on span "Save" at bounding box center [618, 403] width 21 height 12
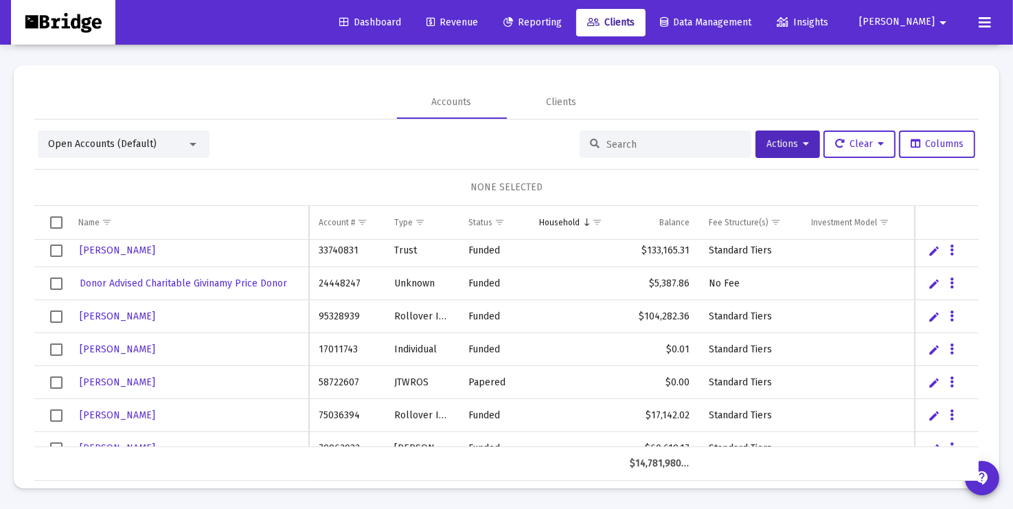
click at [382, 144] on div "Open Accounts (Default) Actions Clear Columns" at bounding box center [506, 143] width 937 height 27
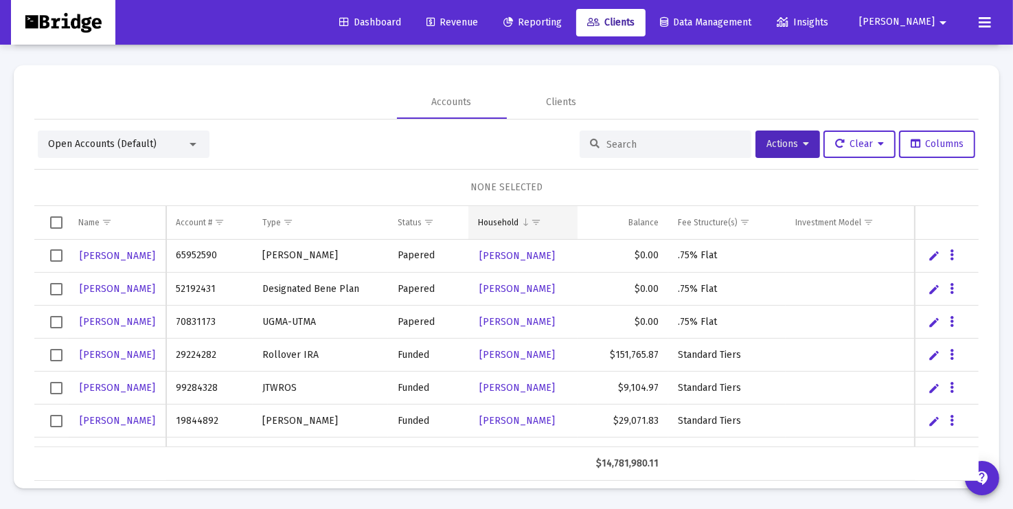
click at [512, 219] on div "Household" at bounding box center [498, 222] width 41 height 11
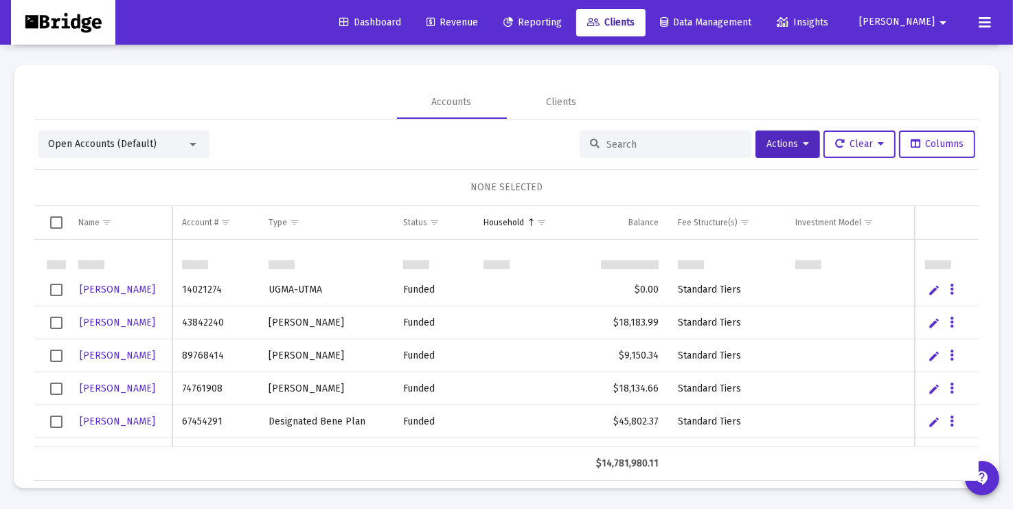
scroll to position [591, 0]
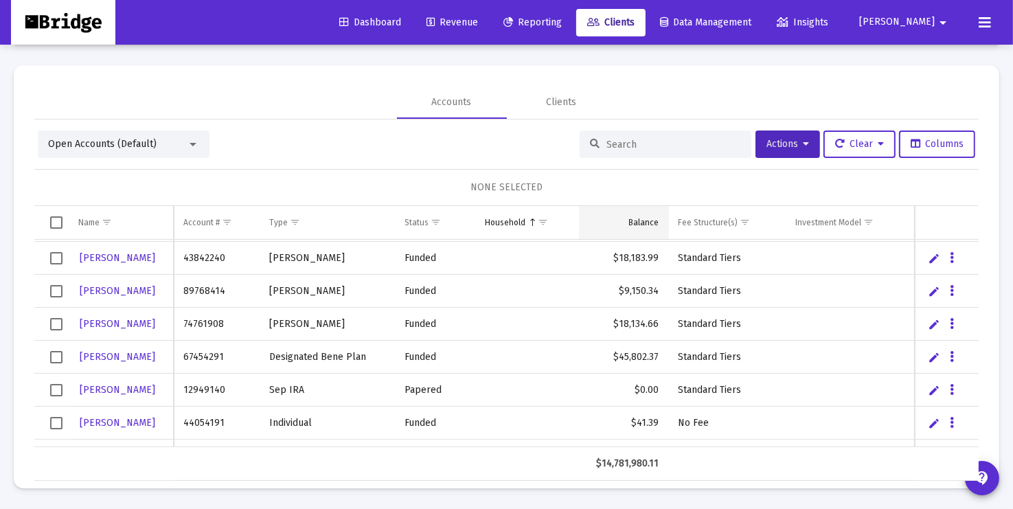
click at [643, 222] on div "Balance" at bounding box center [644, 222] width 30 height 11
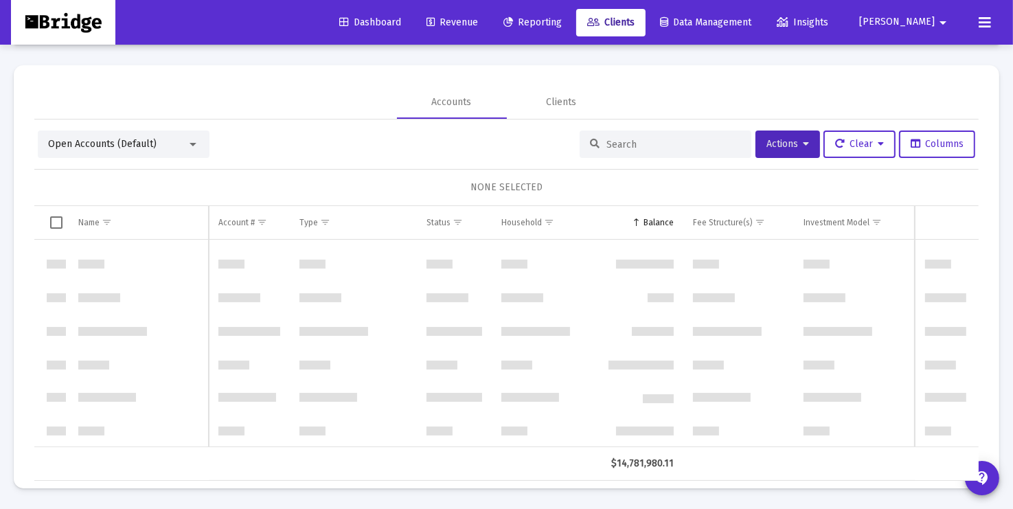
scroll to position [0, 0]
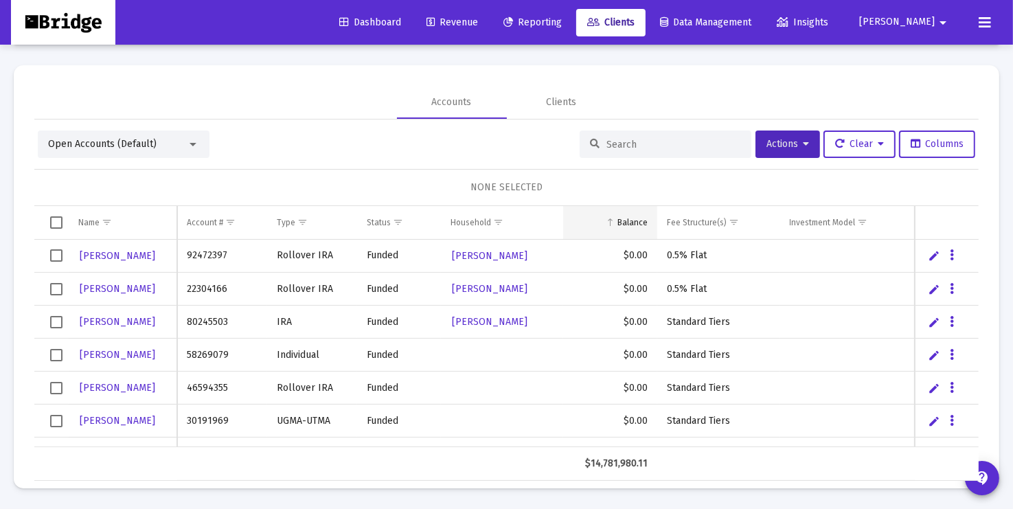
click at [628, 221] on div "Balance" at bounding box center [632, 222] width 30 height 11
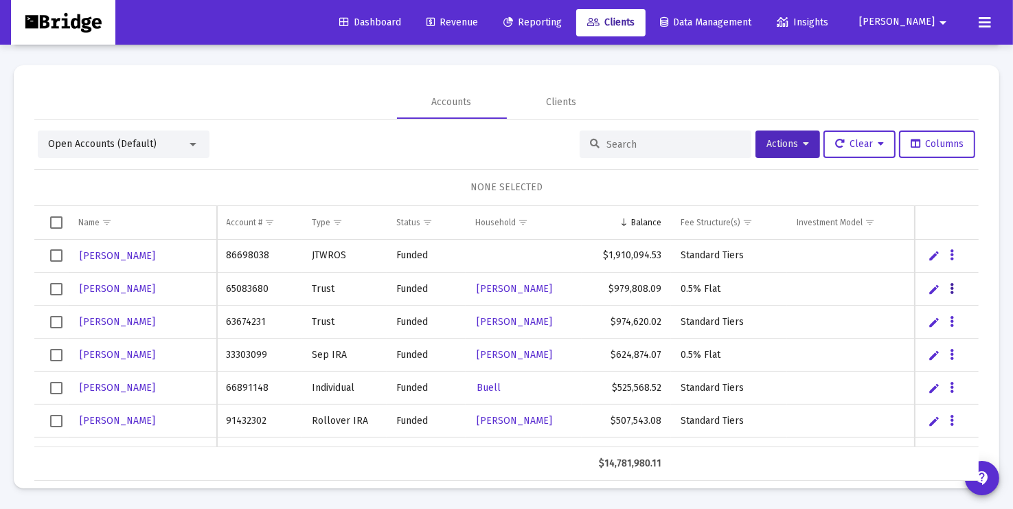
click at [953, 288] on icon "Data grid" at bounding box center [952, 289] width 4 height 16
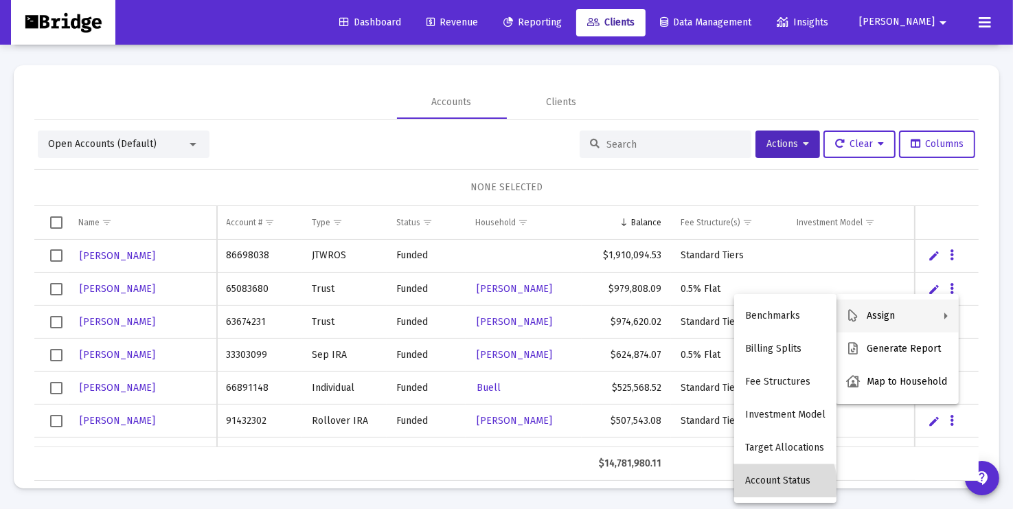
click at [763, 485] on button "Account Status" at bounding box center [785, 480] width 102 height 33
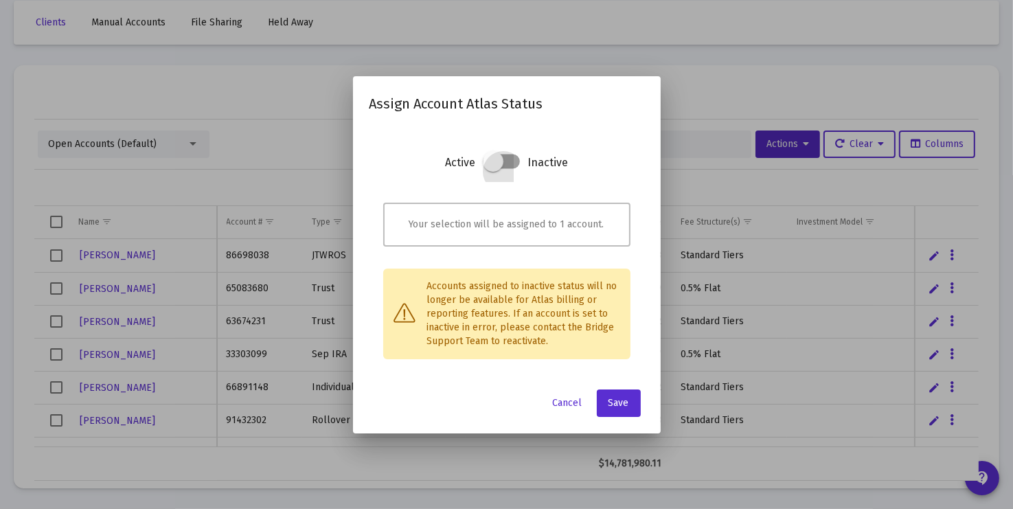
click at [492, 163] on span at bounding box center [493, 161] width 21 height 21
click at [492, 168] on input "checkbox" at bounding box center [492, 168] width 1 height 1
checkbox input "true"
click at [619, 403] on span "Save" at bounding box center [618, 403] width 21 height 12
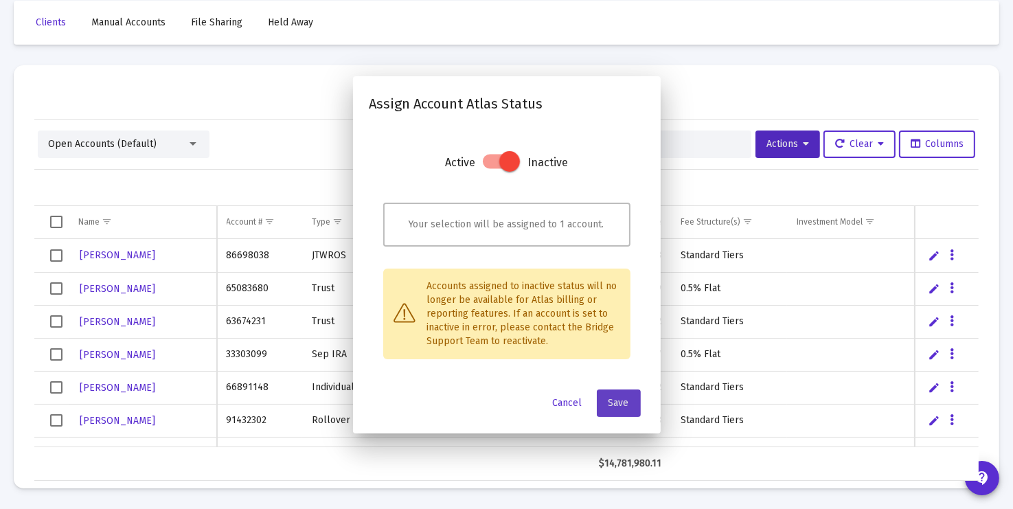
scroll to position [65, 0]
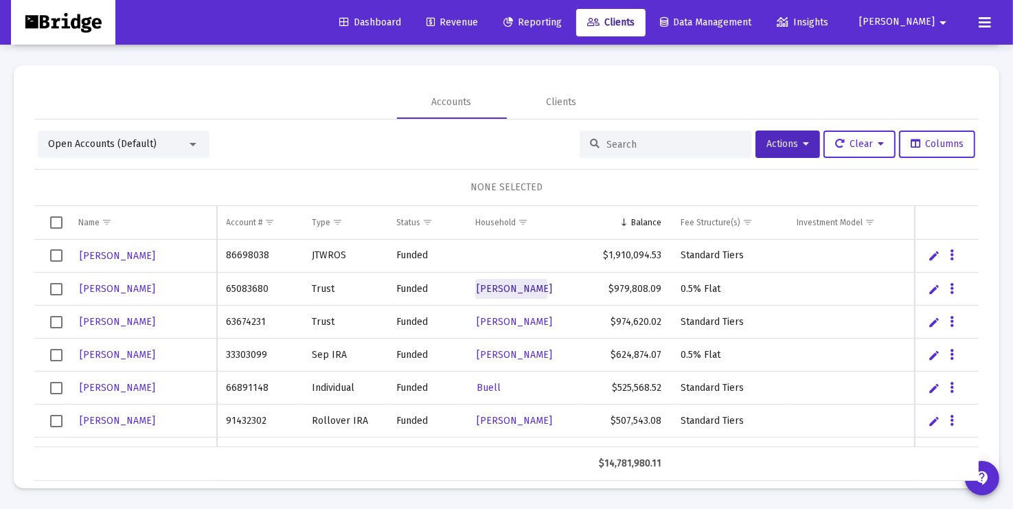
click at [507, 288] on span "[PERSON_NAME]" at bounding box center [515, 289] width 76 height 12
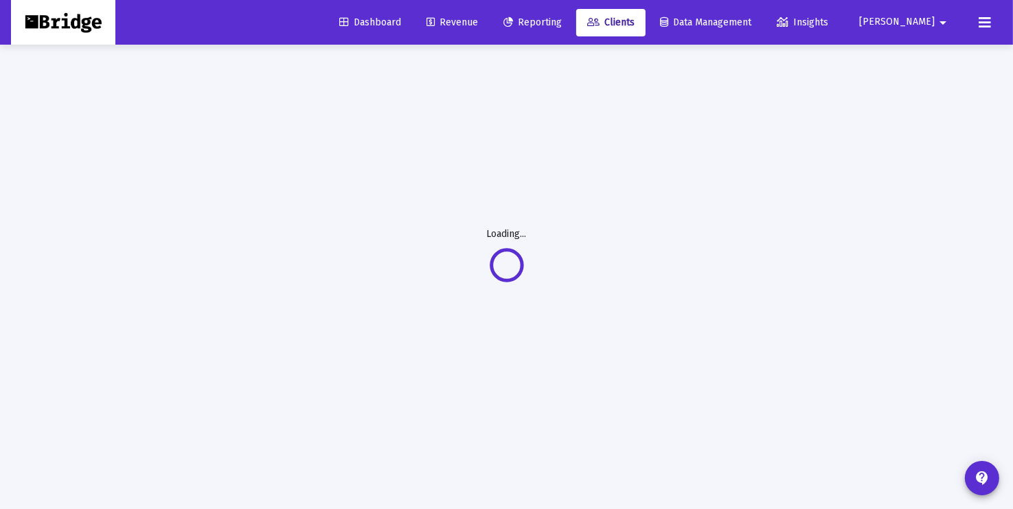
scroll to position [44, 0]
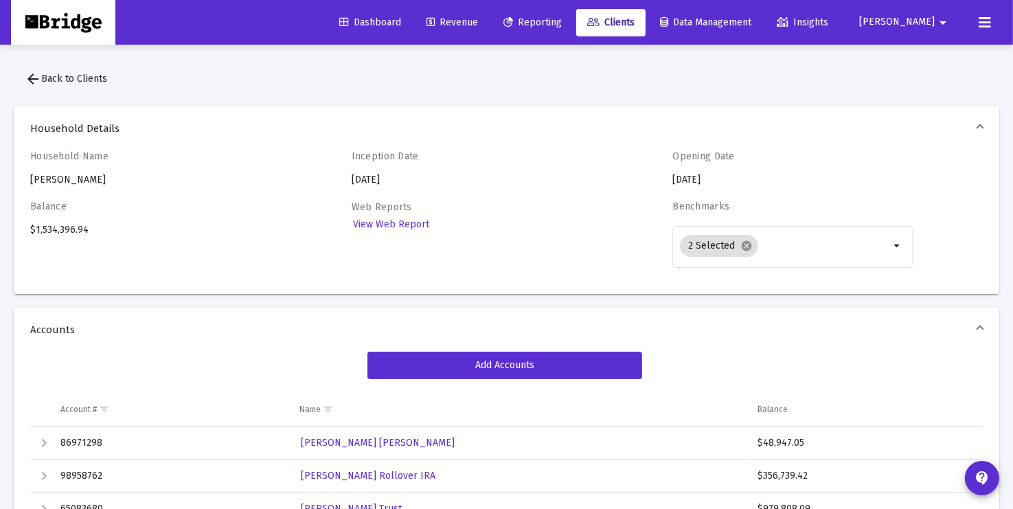
click at [79, 77] on span "arrow_back Back to Clients" at bounding box center [66, 79] width 82 height 12
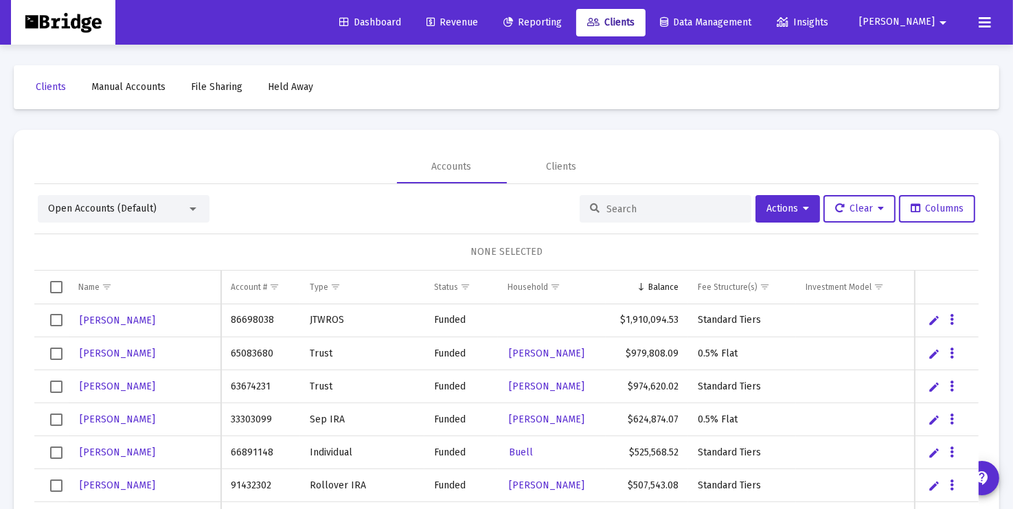
click at [637, 210] on input at bounding box center [673, 209] width 135 height 12
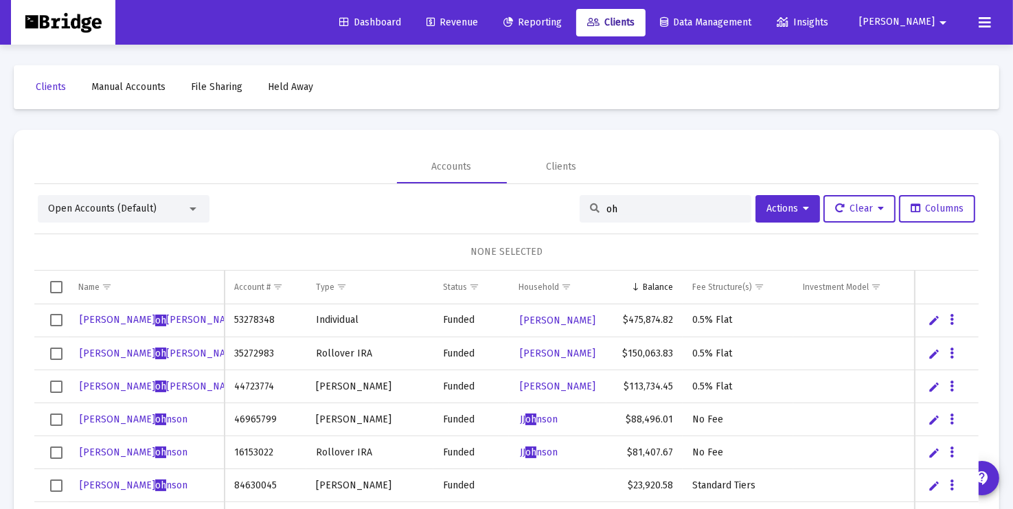
type input "o"
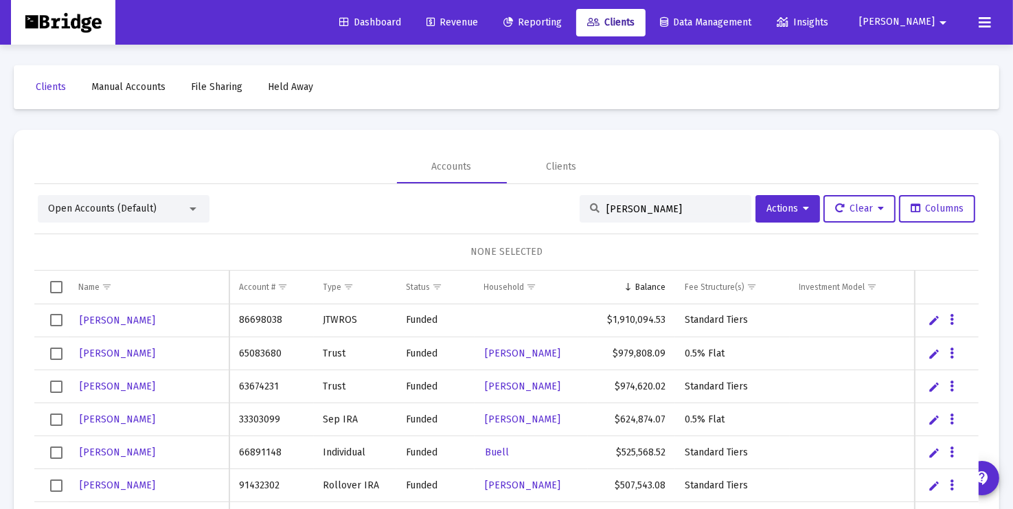
type input "[PERSON_NAME]"
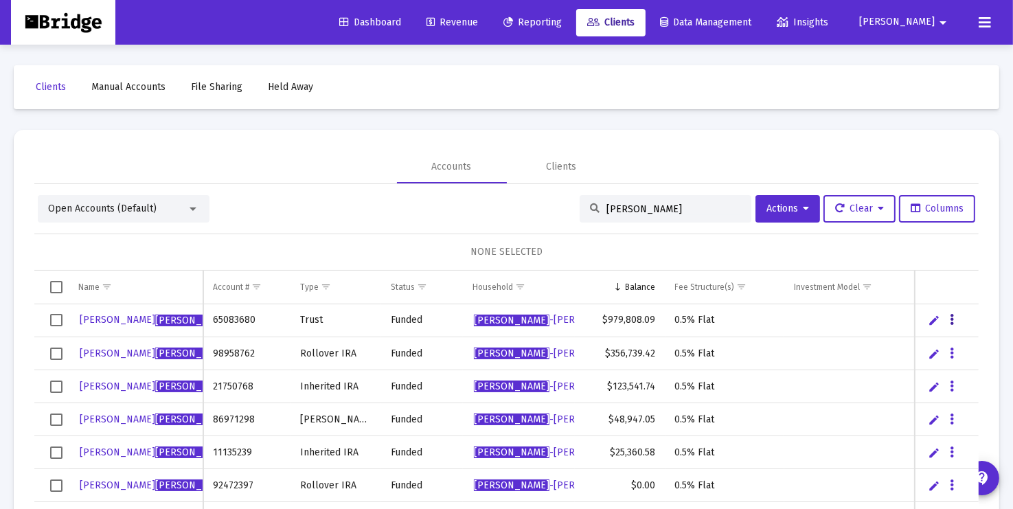
click at [955, 317] on button "Data grid" at bounding box center [952, 320] width 12 height 12
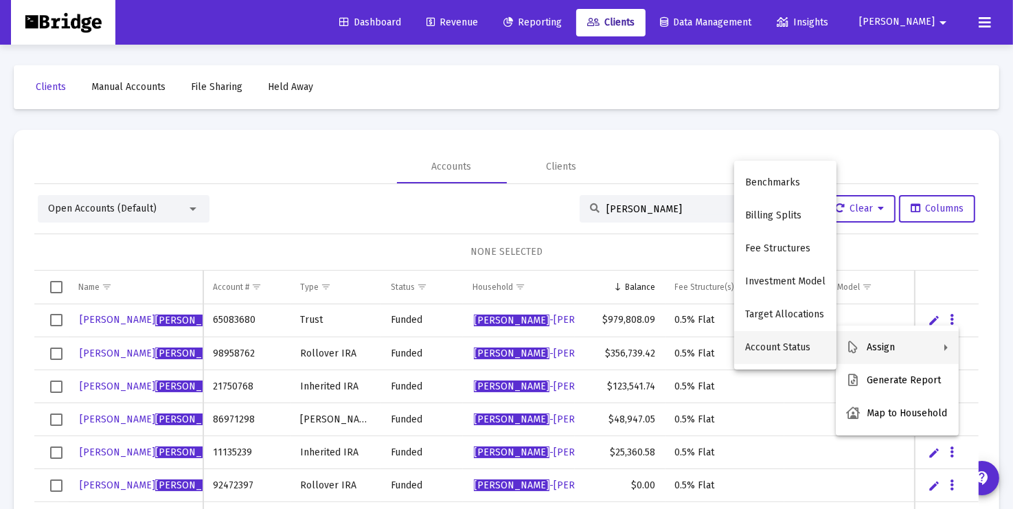
click at [798, 346] on button "Account Status" at bounding box center [785, 347] width 102 height 33
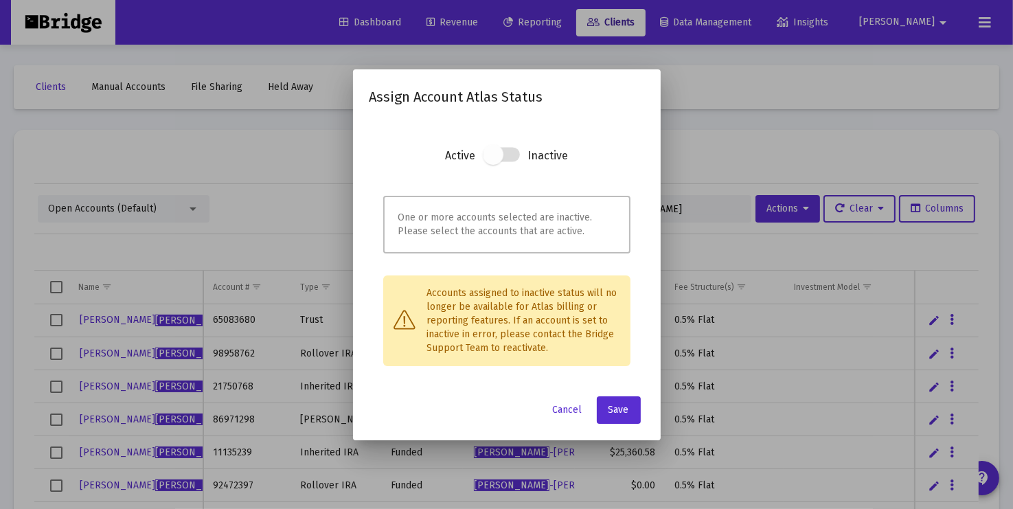
click at [496, 155] on span at bounding box center [493, 154] width 21 height 21
click at [492, 157] on span at bounding box center [493, 154] width 21 height 21
drag, startPoint x: 492, startPoint y: 157, endPoint x: 525, endPoint y: 155, distance: 32.3
click at [525, 155] on section "Active Inactive" at bounding box center [506, 166] width 247 height 41
click at [568, 407] on span "Cancel" at bounding box center [568, 410] width 30 height 12
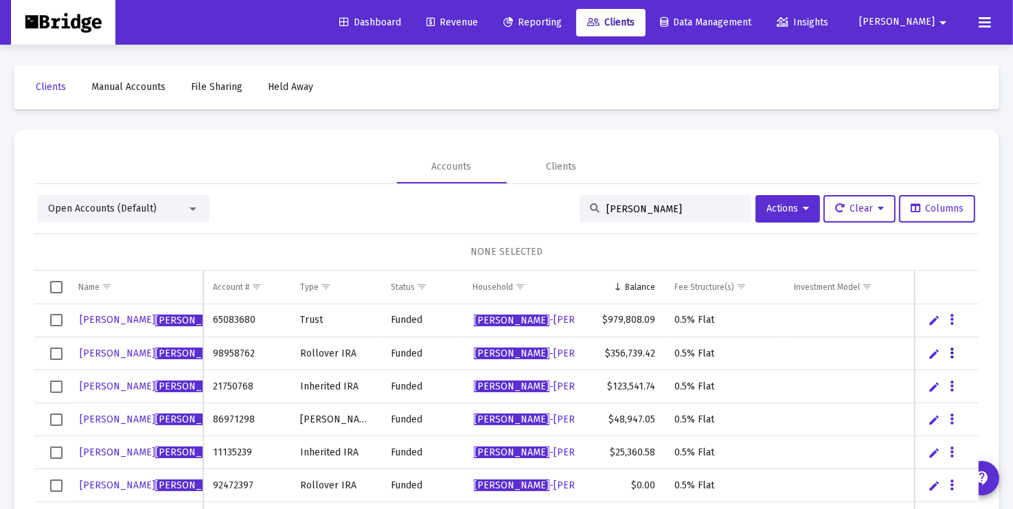
click at [953, 352] on icon "Data grid" at bounding box center [952, 353] width 4 height 16
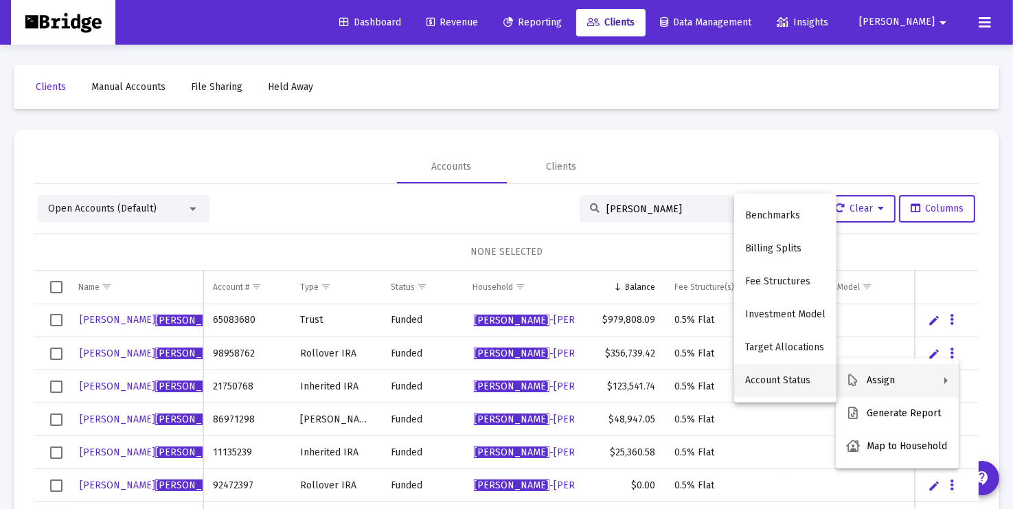
click at [771, 374] on button "Account Status" at bounding box center [785, 380] width 102 height 33
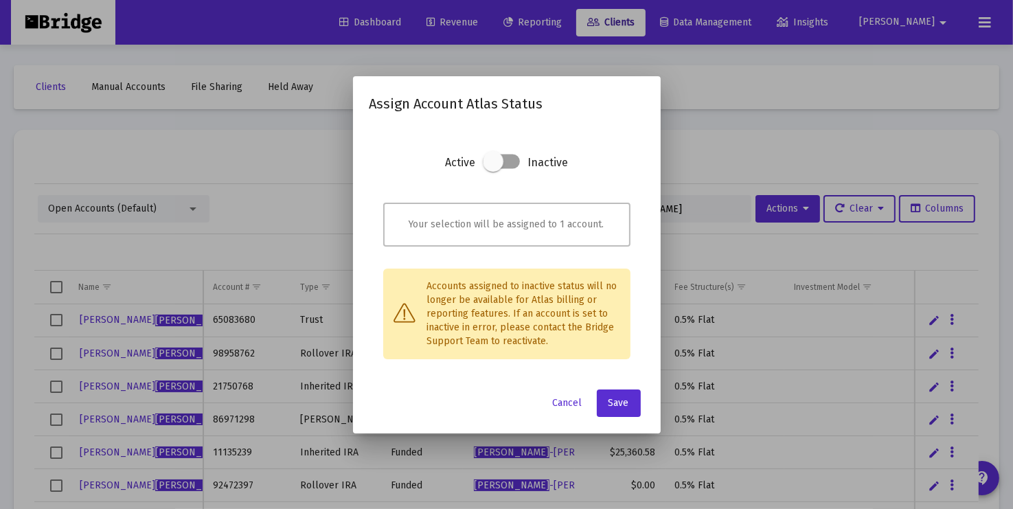
click at [496, 163] on span at bounding box center [493, 161] width 21 height 21
click at [494, 168] on input "checkbox" at bounding box center [492, 168] width 1 height 1
checkbox input "true"
click at [624, 404] on span "Save" at bounding box center [618, 403] width 21 height 12
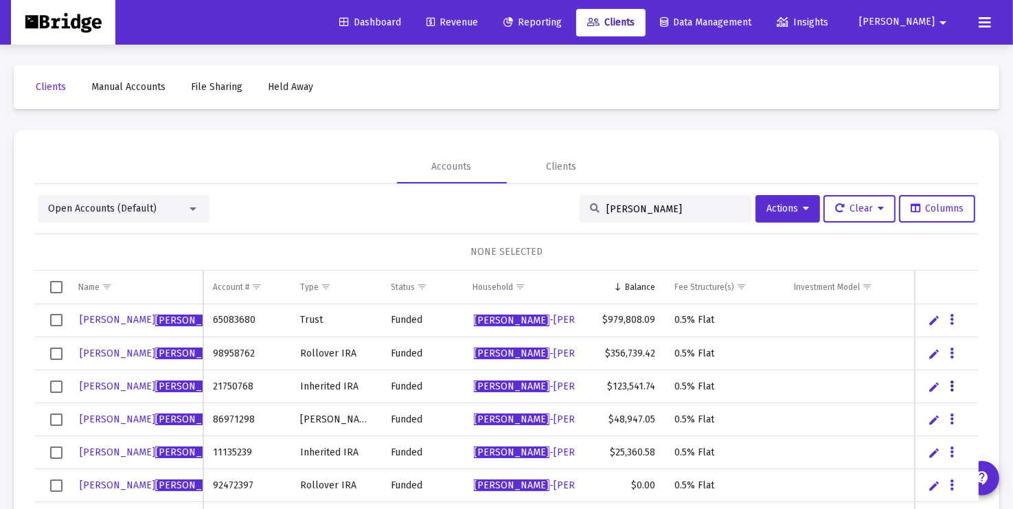
click at [952, 385] on icon "Data grid" at bounding box center [952, 386] width 4 height 16
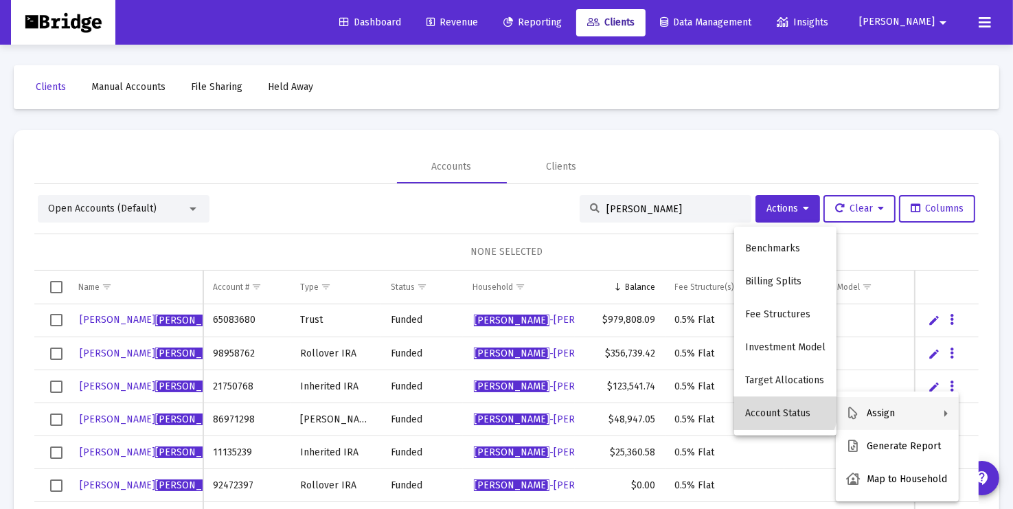
click at [773, 407] on button "Account Status" at bounding box center [785, 413] width 102 height 33
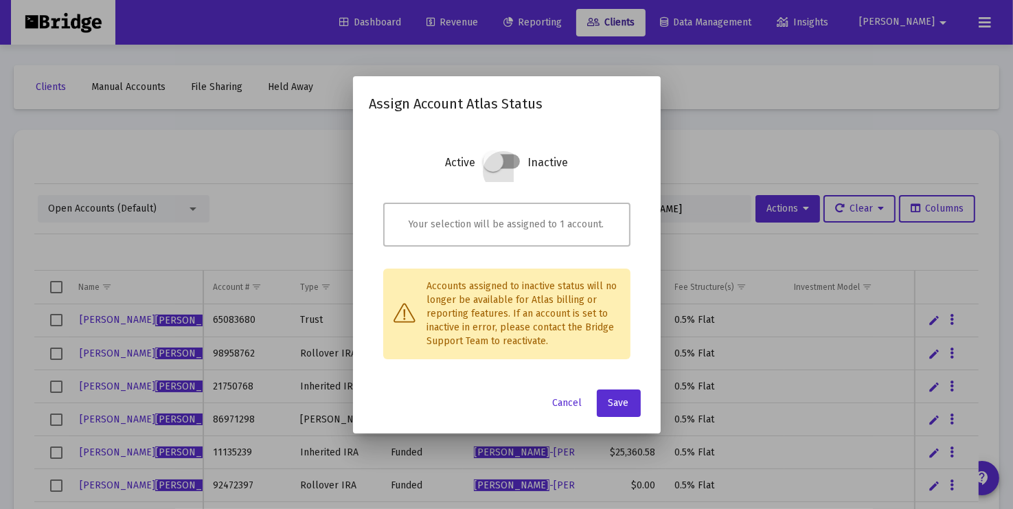
click at [494, 162] on span at bounding box center [493, 161] width 21 height 21
click at [494, 168] on input "checkbox" at bounding box center [492, 168] width 1 height 1
checkbox input "true"
click at [625, 403] on span "Save" at bounding box center [618, 403] width 21 height 12
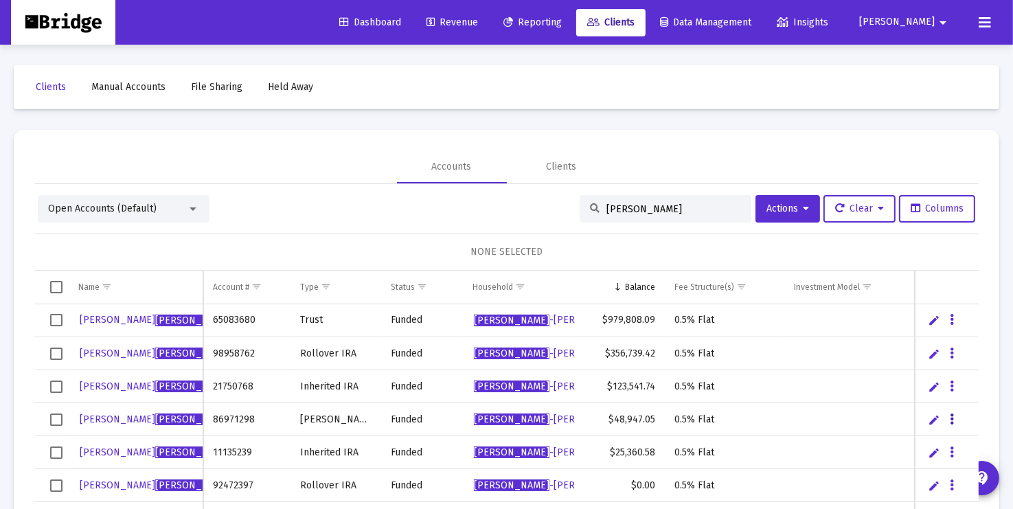
click at [950, 417] on icon "Data grid" at bounding box center [952, 419] width 4 height 16
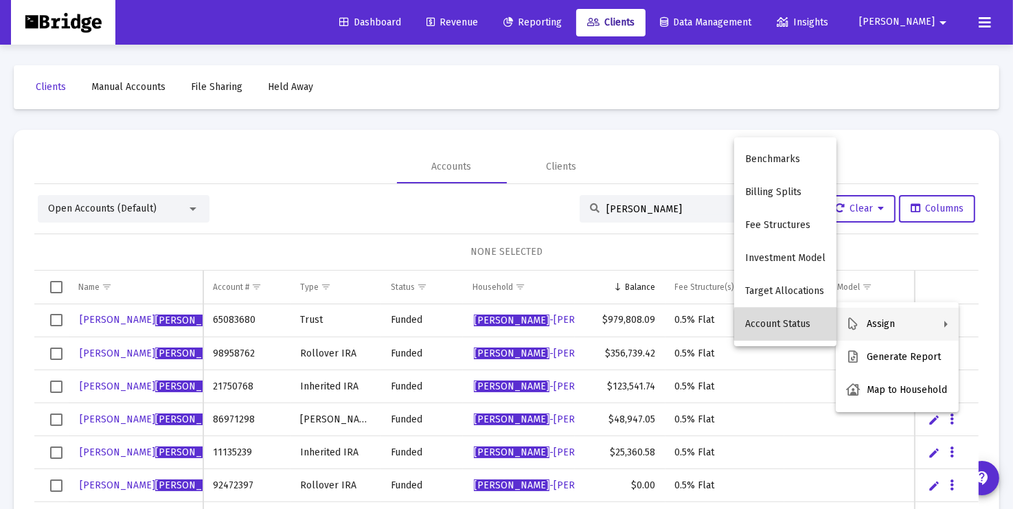
click at [805, 325] on button "Account Status" at bounding box center [785, 324] width 102 height 33
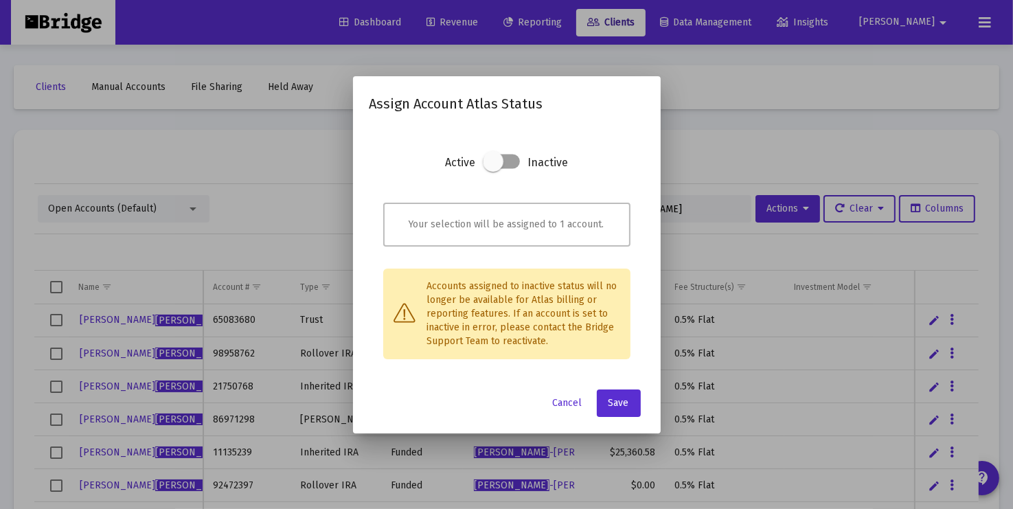
click at [496, 163] on span at bounding box center [493, 161] width 21 height 21
click at [494, 168] on input "checkbox" at bounding box center [492, 168] width 1 height 1
checkbox input "true"
click at [629, 400] on button "Save" at bounding box center [619, 402] width 44 height 27
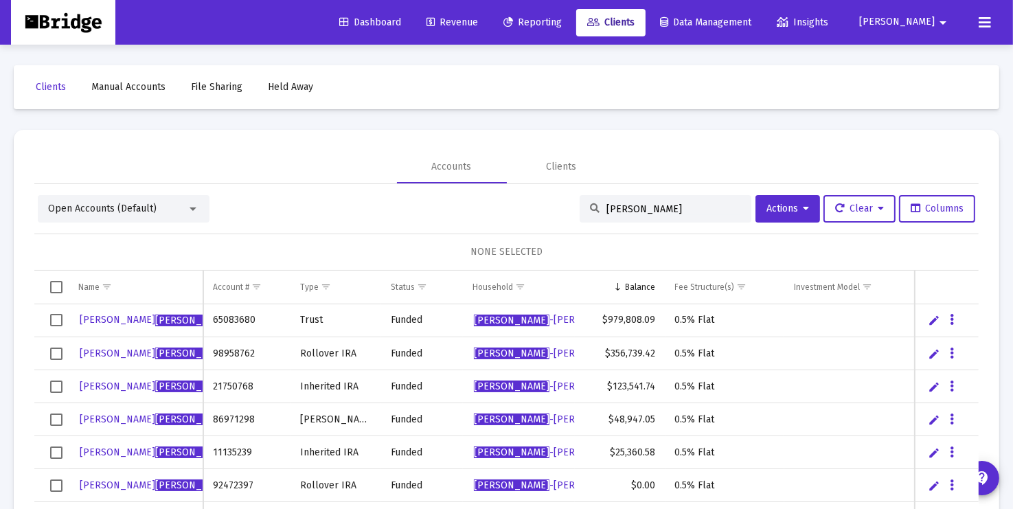
scroll to position [23, 0]
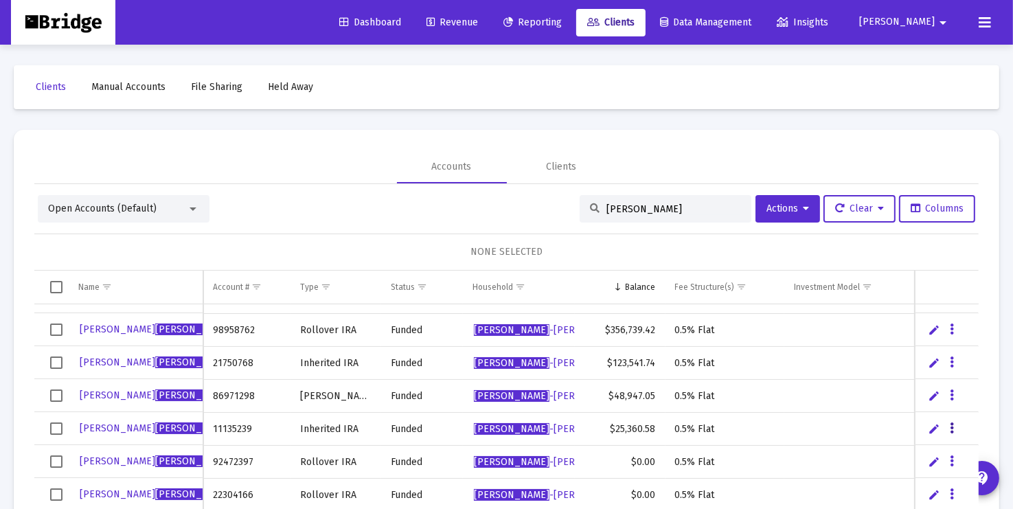
click at [953, 426] on icon "Data grid" at bounding box center [952, 428] width 4 height 16
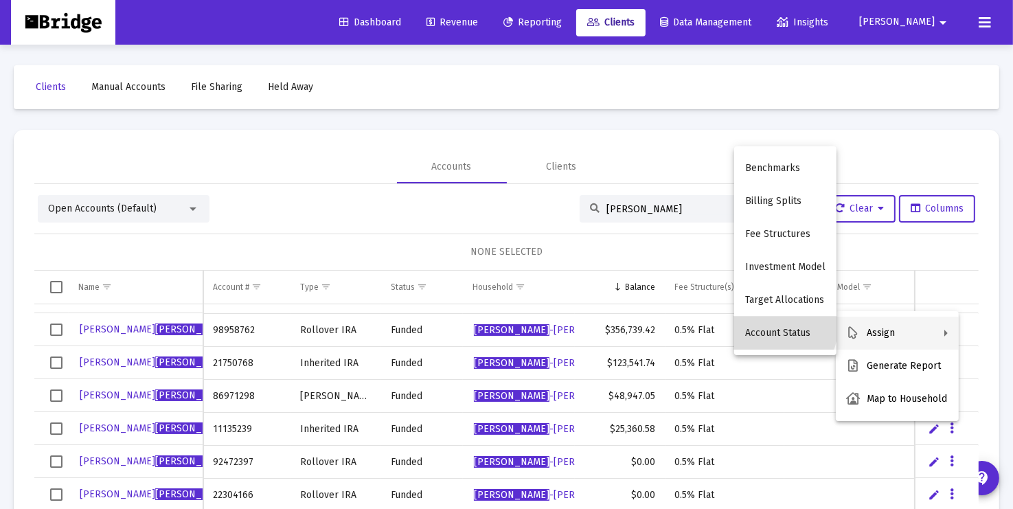
click at [780, 328] on button "Account Status" at bounding box center [785, 333] width 102 height 33
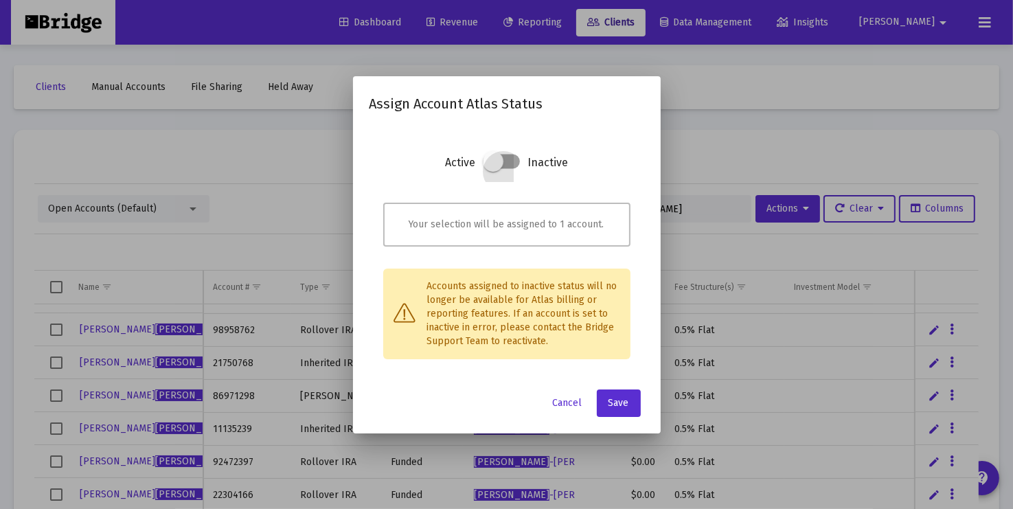
click at [492, 161] on span at bounding box center [493, 161] width 21 height 21
click at [492, 168] on input "checkbox" at bounding box center [492, 168] width 1 height 1
checkbox input "true"
click at [617, 403] on span "Save" at bounding box center [618, 403] width 21 height 12
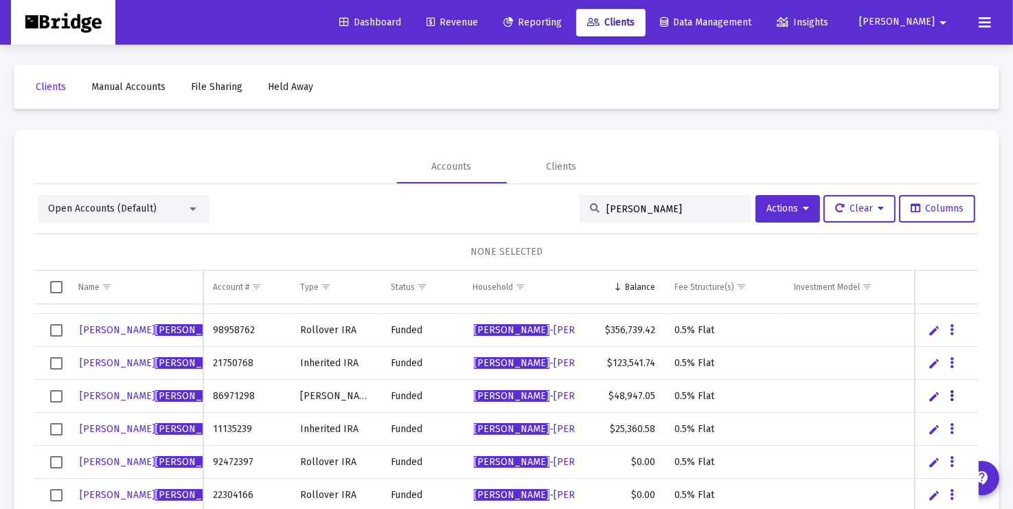
click at [954, 393] on button "Data grid" at bounding box center [952, 395] width 12 height 12
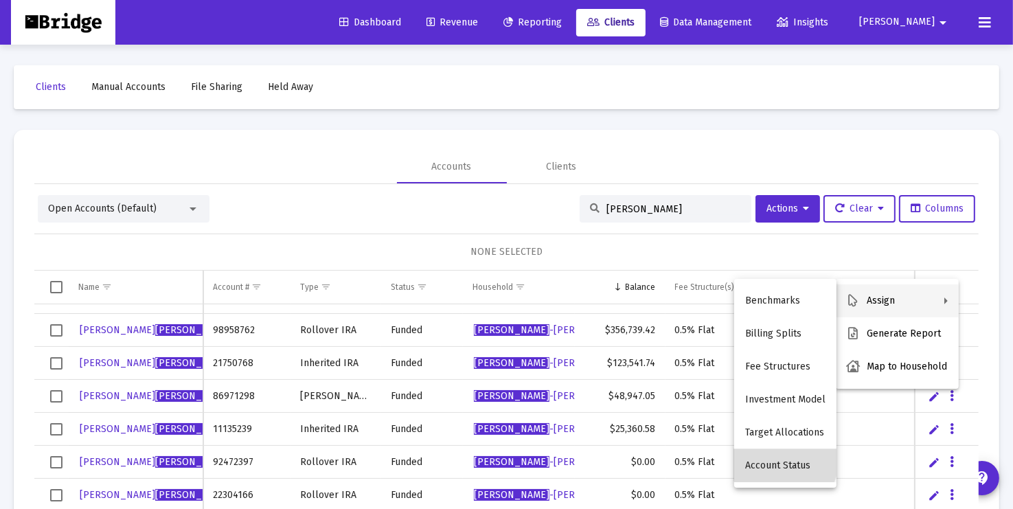
click at [786, 461] on button "Account Status" at bounding box center [785, 465] width 102 height 33
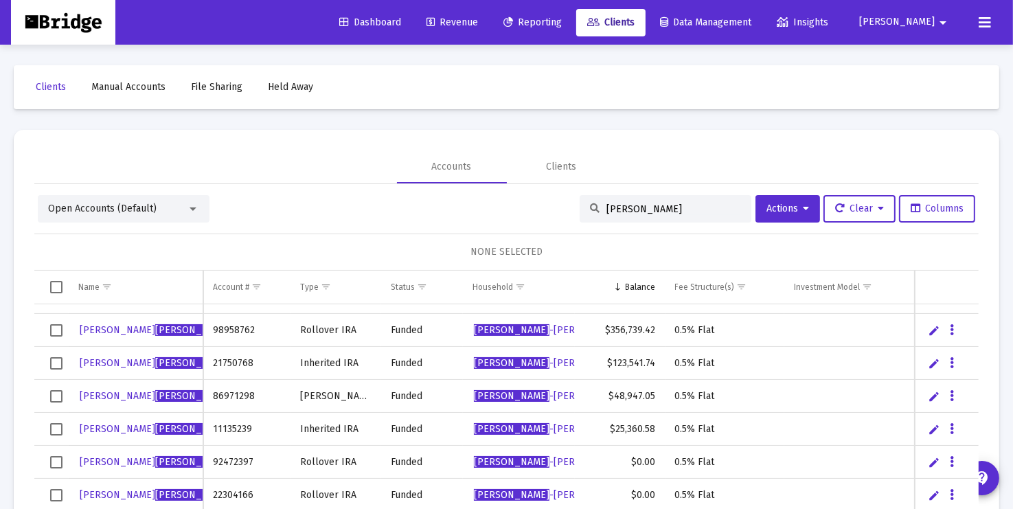
drag, startPoint x: 643, startPoint y: 213, endPoint x: 566, endPoint y: 212, distance: 76.9
click at [566, 212] on div "Open Accounts (Default) [PERSON_NAME] Actions Clear Columns" at bounding box center [506, 208] width 937 height 27
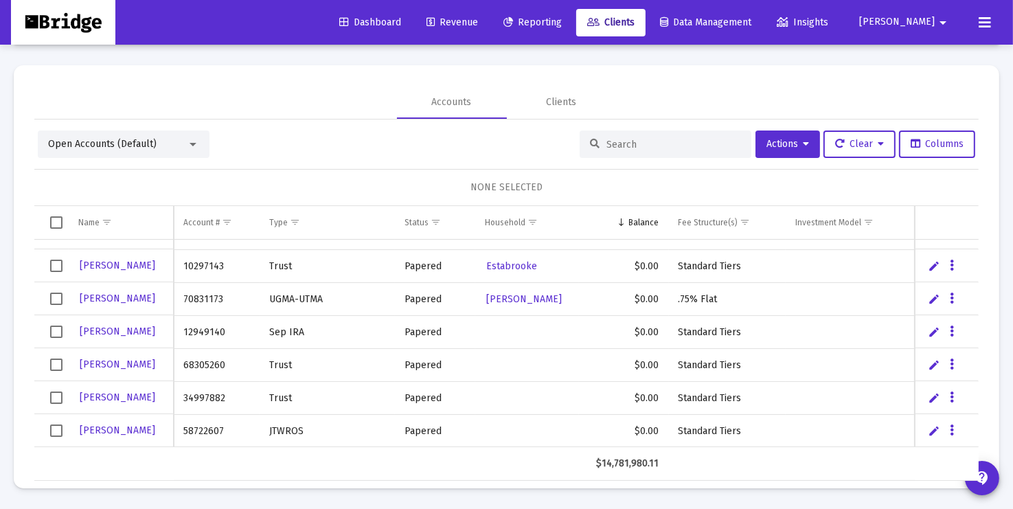
scroll to position [4111, 0]
click at [510, 221] on div "Household" at bounding box center [505, 222] width 41 height 11
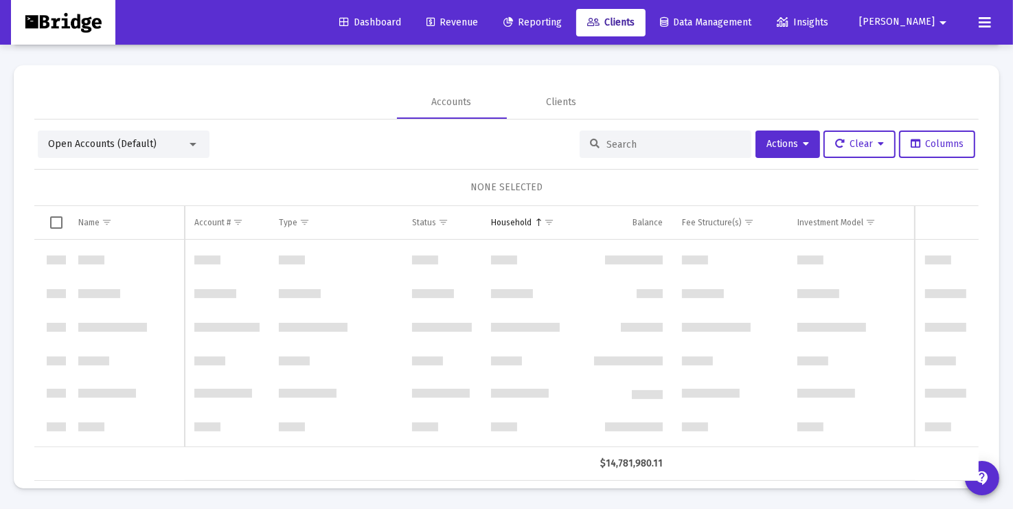
scroll to position [0, 0]
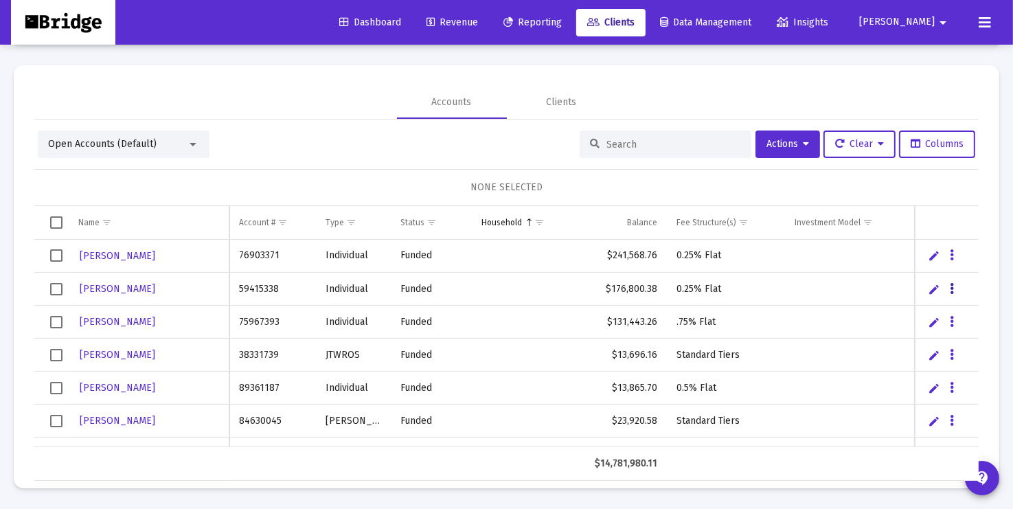
click at [951, 288] on icon "Data grid" at bounding box center [952, 289] width 4 height 16
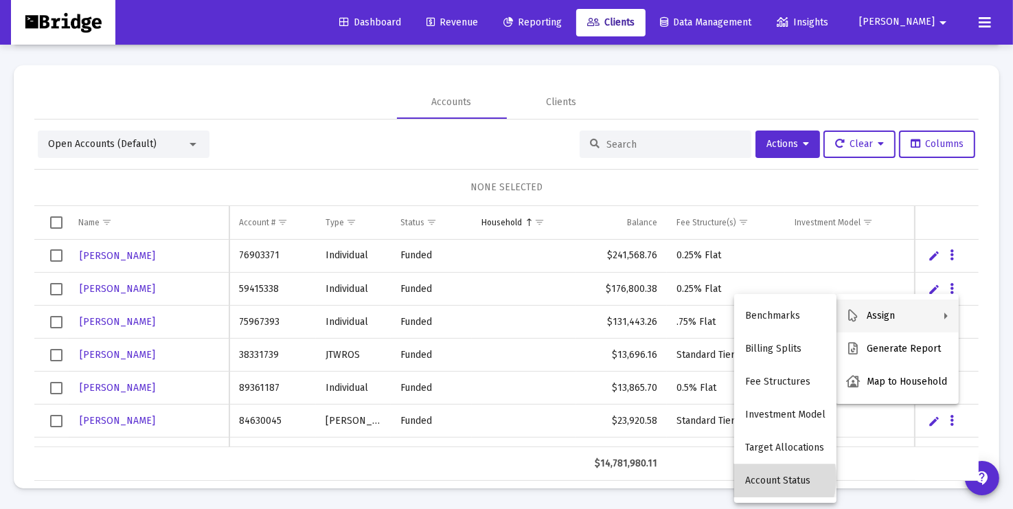
click at [758, 478] on button "Account Status" at bounding box center [785, 480] width 102 height 33
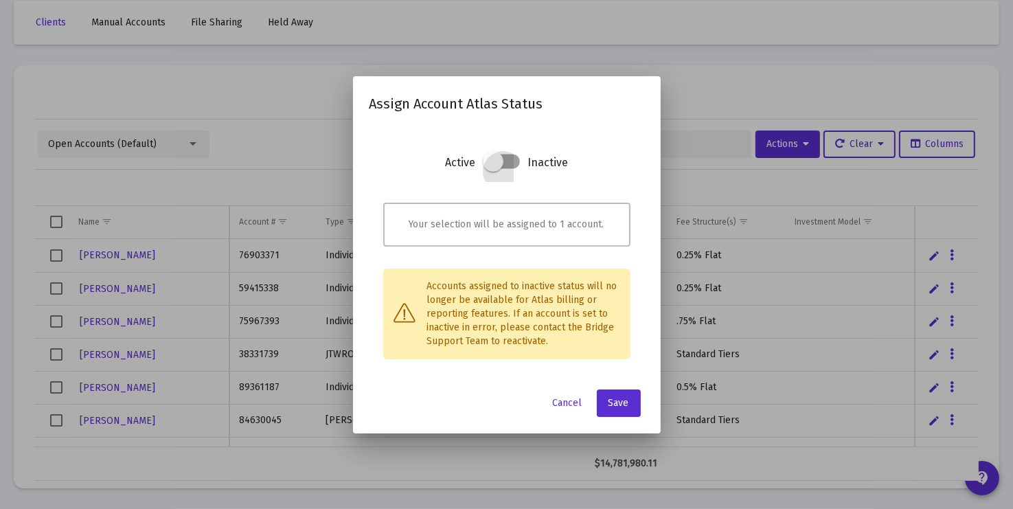
click at [488, 163] on span at bounding box center [493, 161] width 21 height 21
click at [492, 168] on input "checkbox" at bounding box center [492, 168] width 1 height 1
checkbox input "true"
click at [616, 400] on span "Save" at bounding box center [618, 403] width 21 height 12
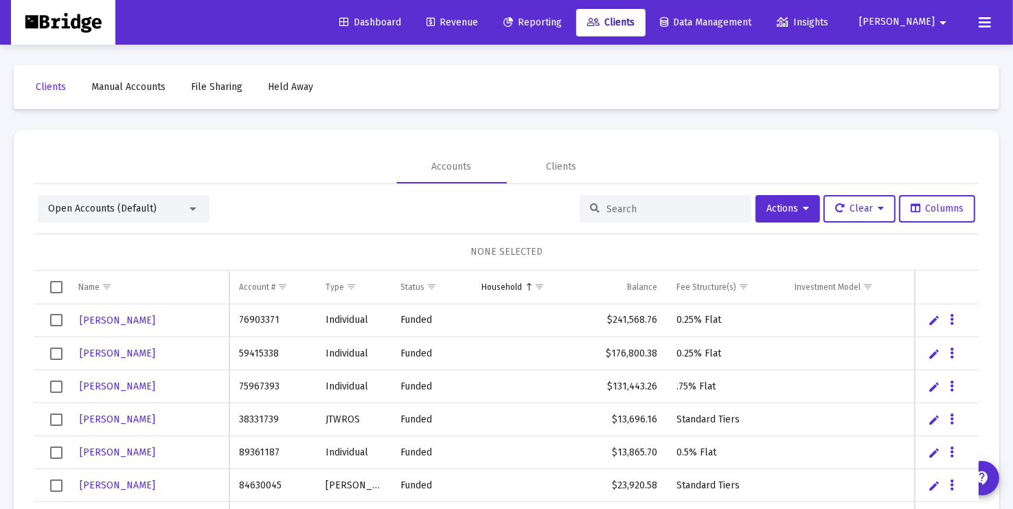
scroll to position [65, 0]
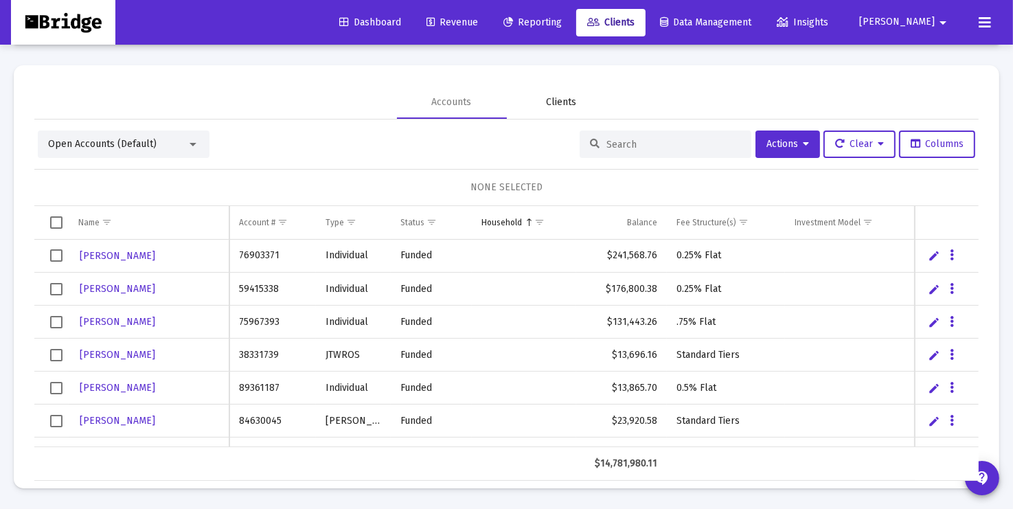
click at [567, 108] on div "Clients" at bounding box center [562, 102] width 110 height 33
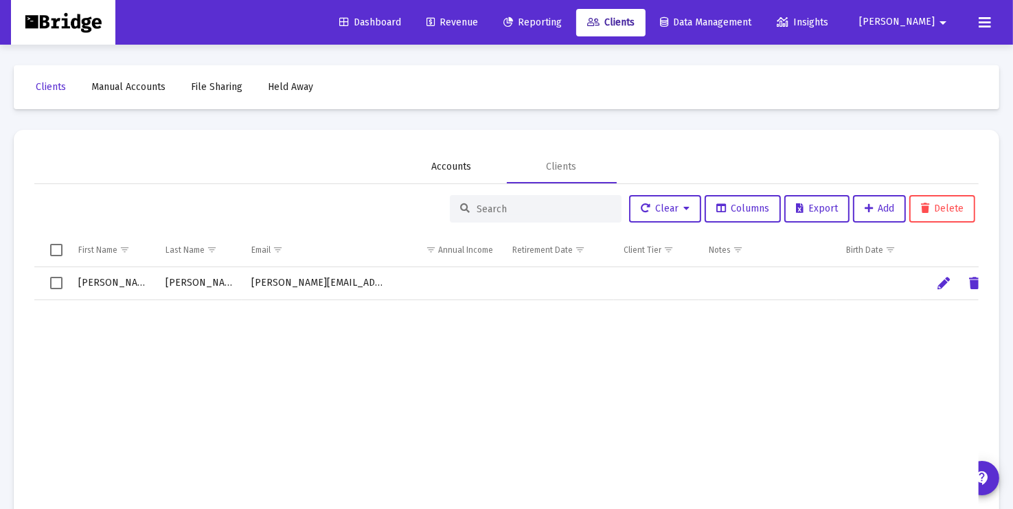
click at [456, 169] on div "Accounts" at bounding box center [452, 167] width 40 height 14
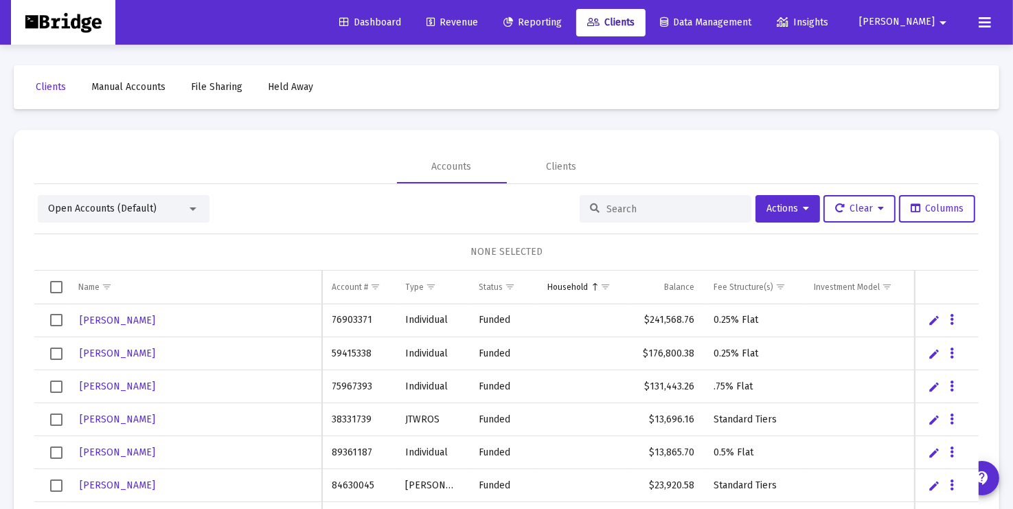
click at [157, 217] on div "Open Accounts (Default)" at bounding box center [124, 208] width 172 height 27
click at [144, 204] on span "Open Accounts (Default)" at bounding box center [102, 209] width 108 height 12
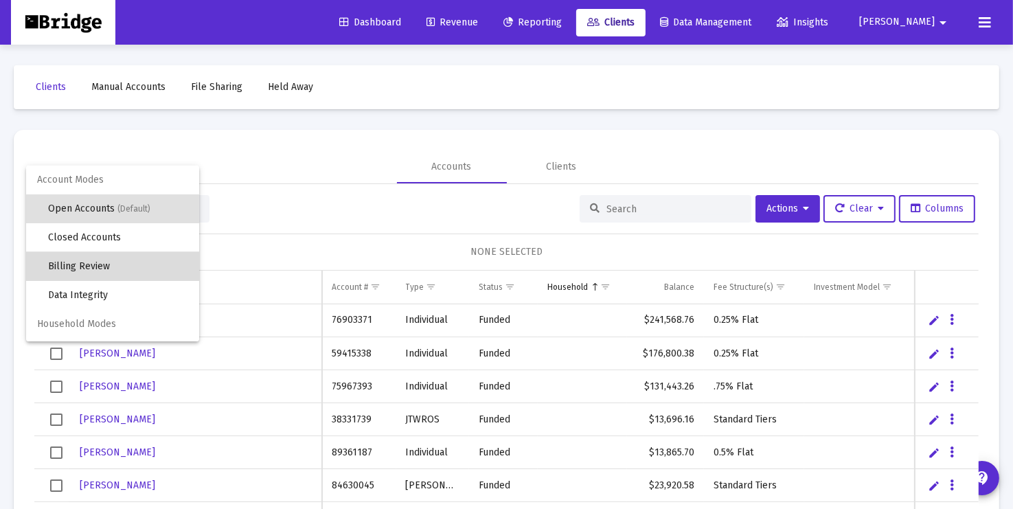
click at [131, 264] on span "Billing Review" at bounding box center [118, 266] width 140 height 29
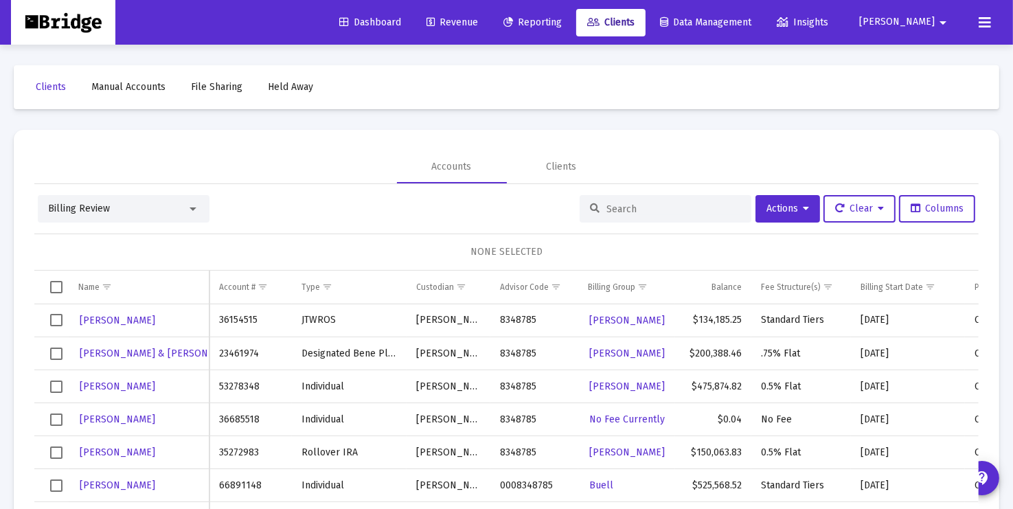
click at [111, 206] on div "Billing Review" at bounding box center [117, 209] width 139 height 14
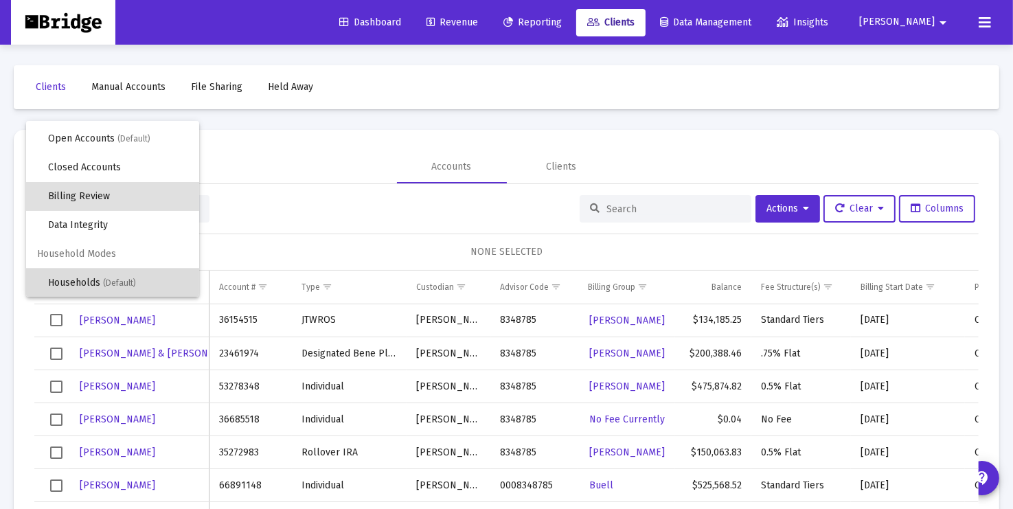
click at [95, 274] on span "Households (Default)" at bounding box center [118, 282] width 140 height 29
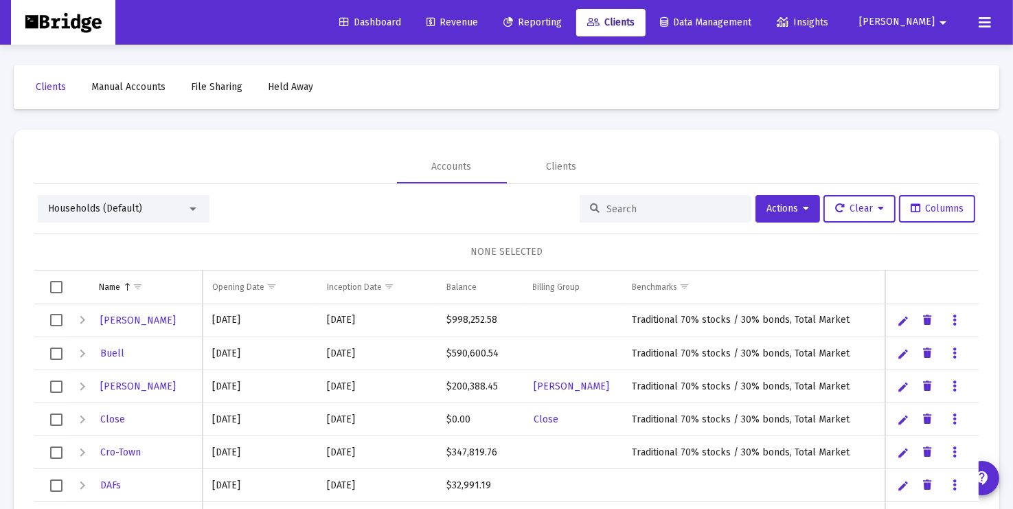
scroll to position [65, 0]
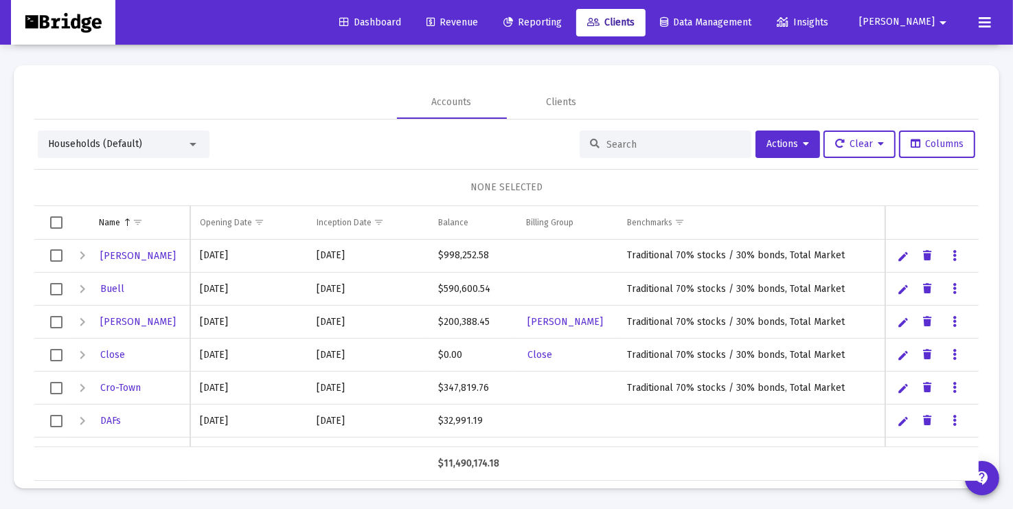
click at [139, 139] on span "Households (Default)" at bounding box center [95, 144] width 94 height 12
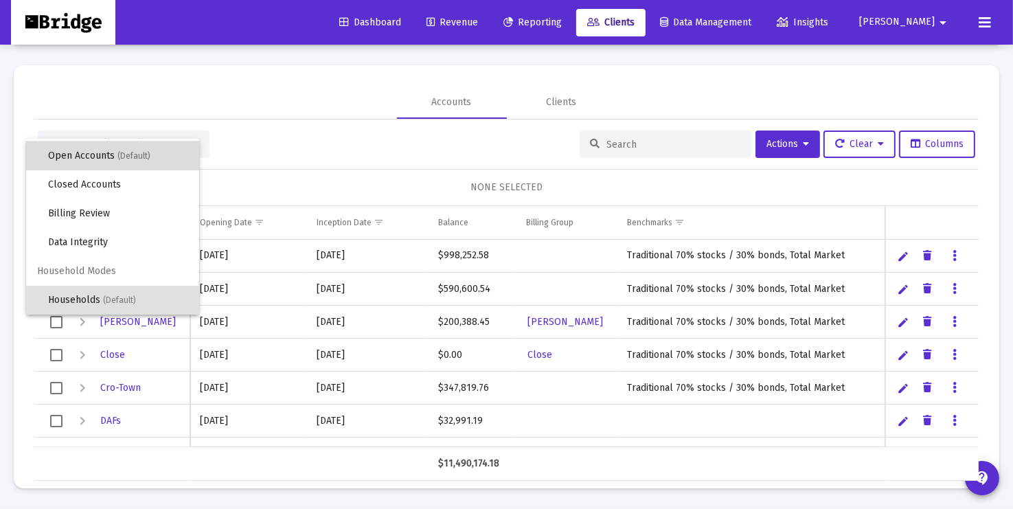
click at [123, 159] on span "(Default)" at bounding box center [133, 156] width 33 height 10
